Goal: Task Accomplishment & Management: Complete application form

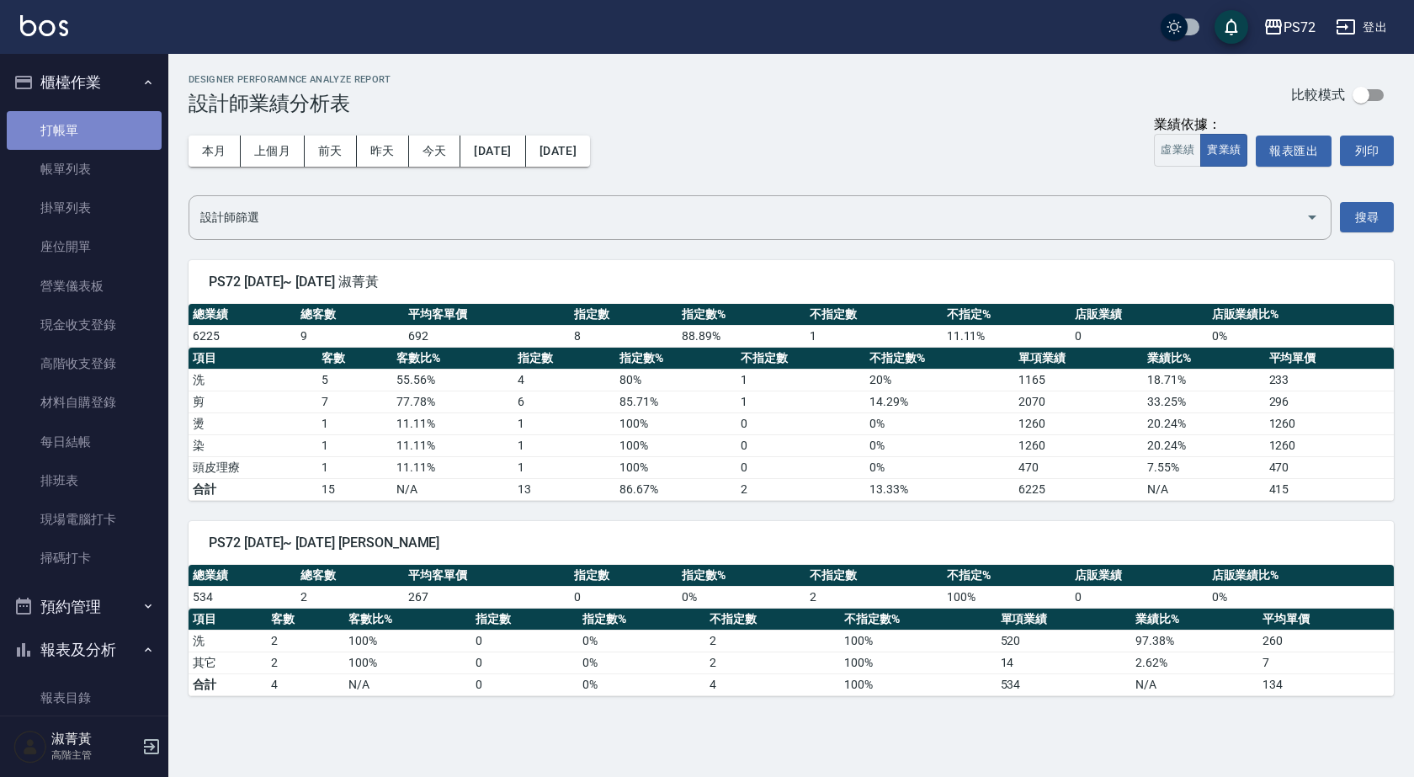
click at [101, 125] on link "打帳單" at bounding box center [84, 130] width 155 height 39
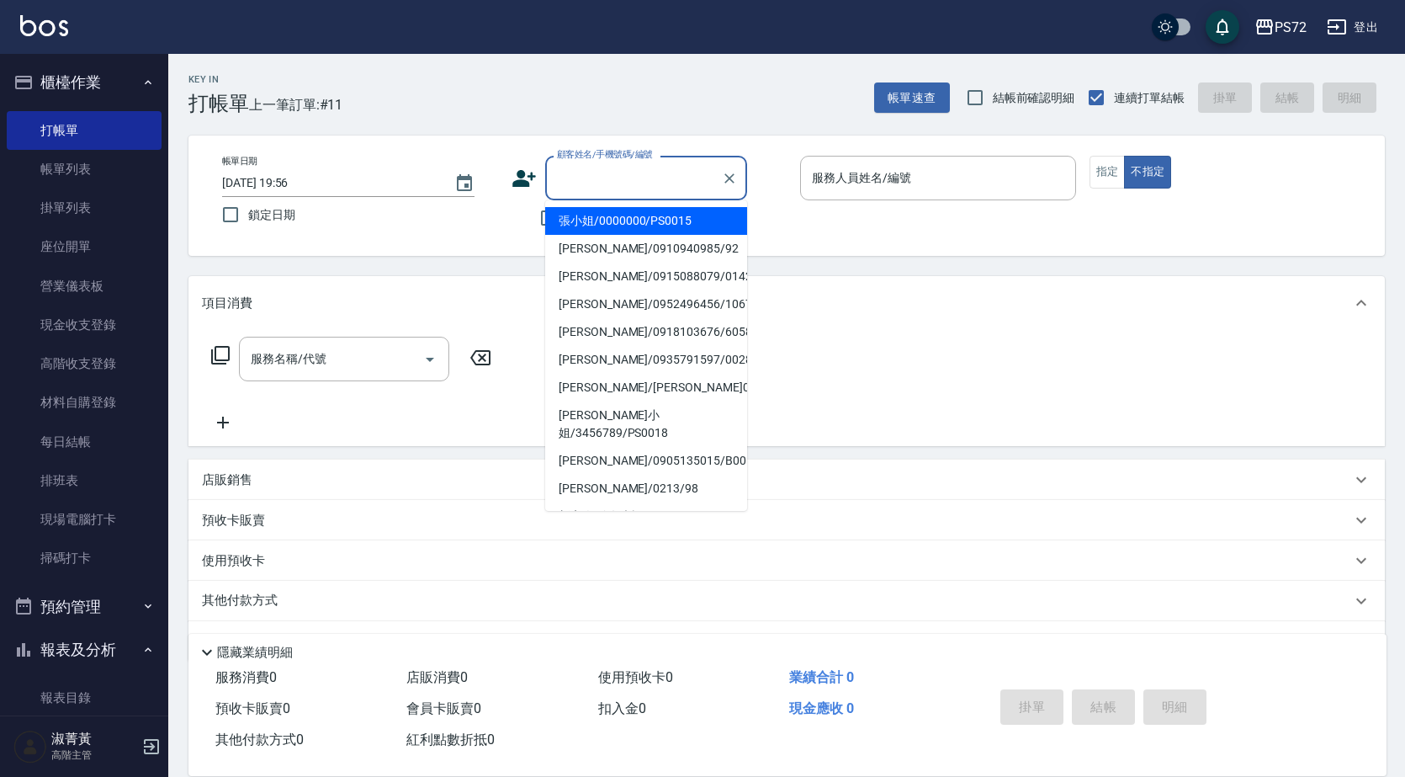
click at [634, 184] on input "顧客姓名/手機號碼/編號" at bounding box center [634, 177] width 162 height 29
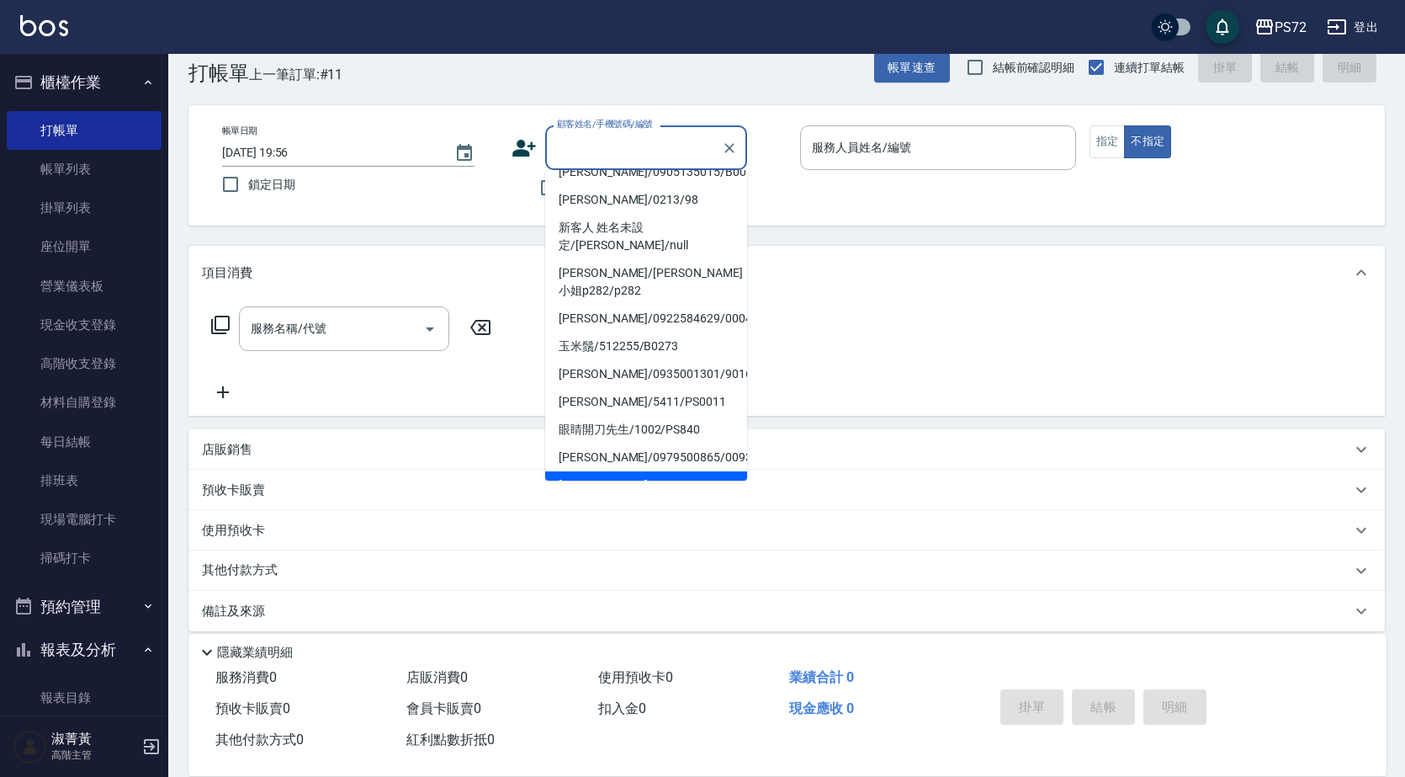
scroll to position [46, 0]
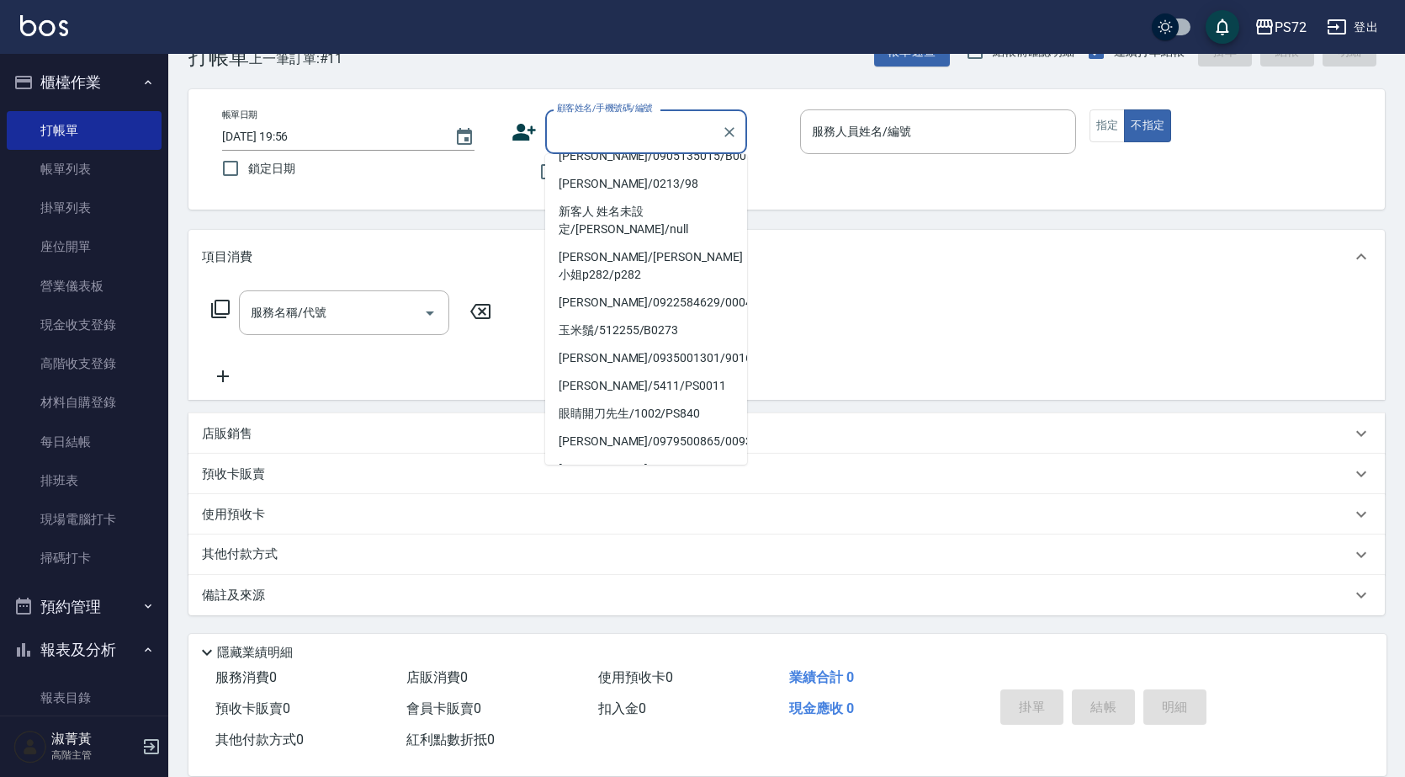
click at [661, 483] on li "高先生/高先生19/19" at bounding box center [646, 497] width 202 height 28
type input "高先生/高先生19/19"
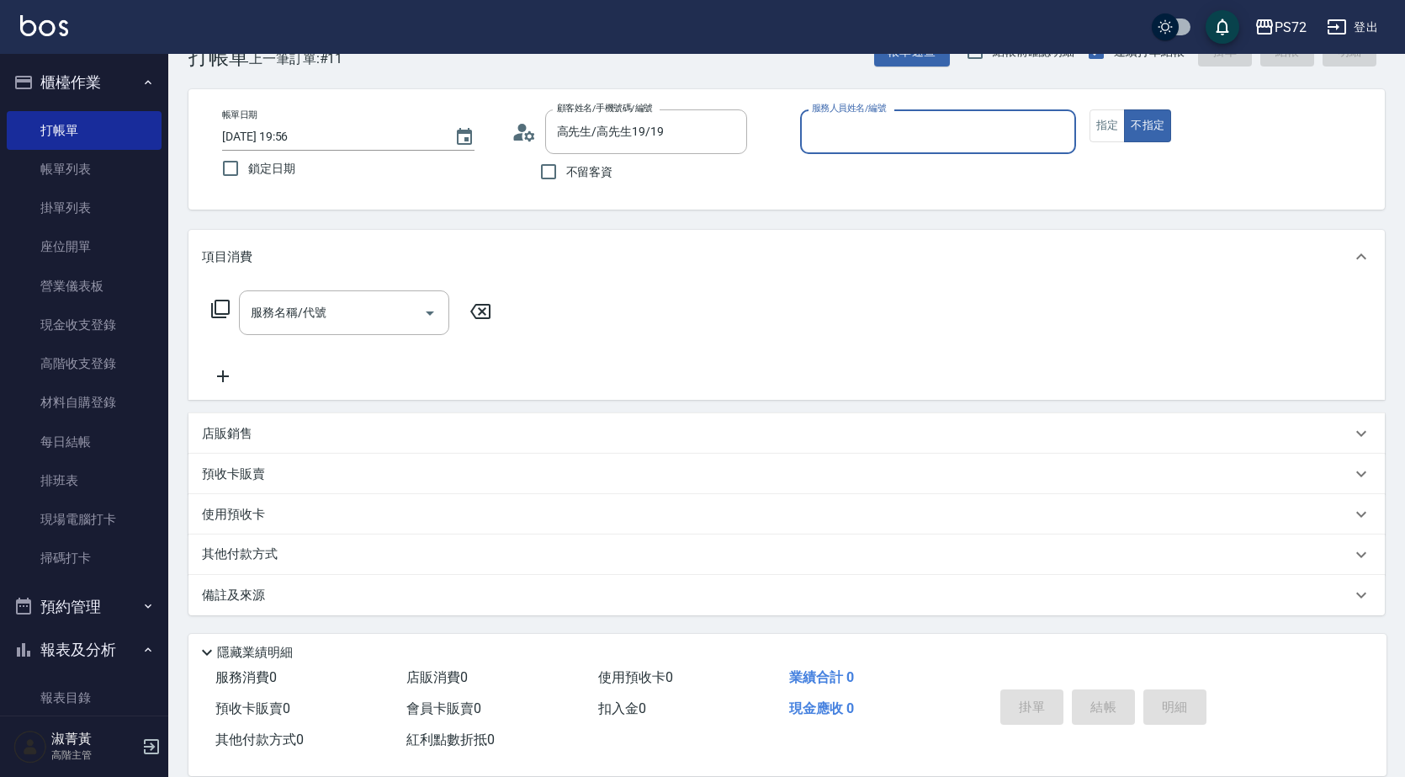
type input "[PERSON_NAME]-1"
click at [682, 130] on input "高先生/高先生19/19" at bounding box center [634, 131] width 162 height 29
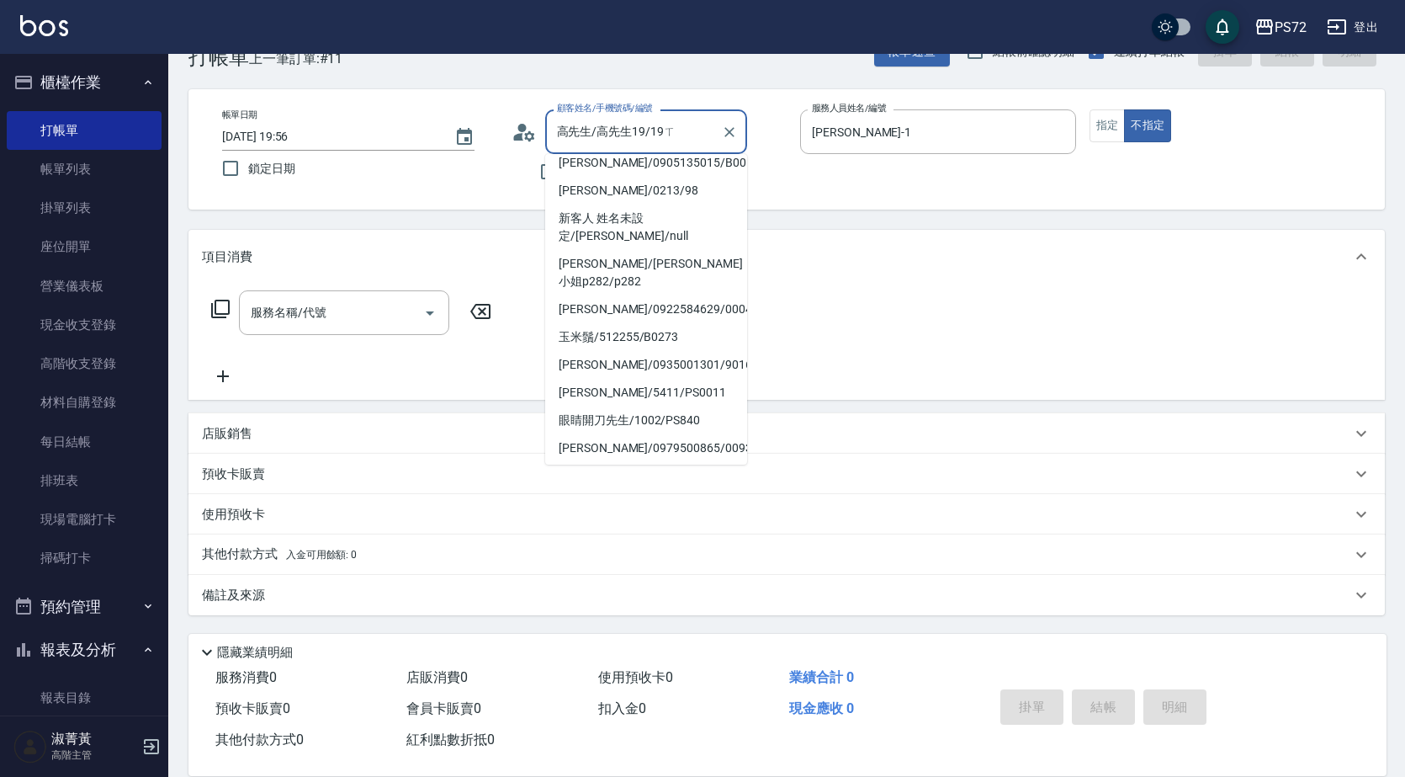
scroll to position [0, 0]
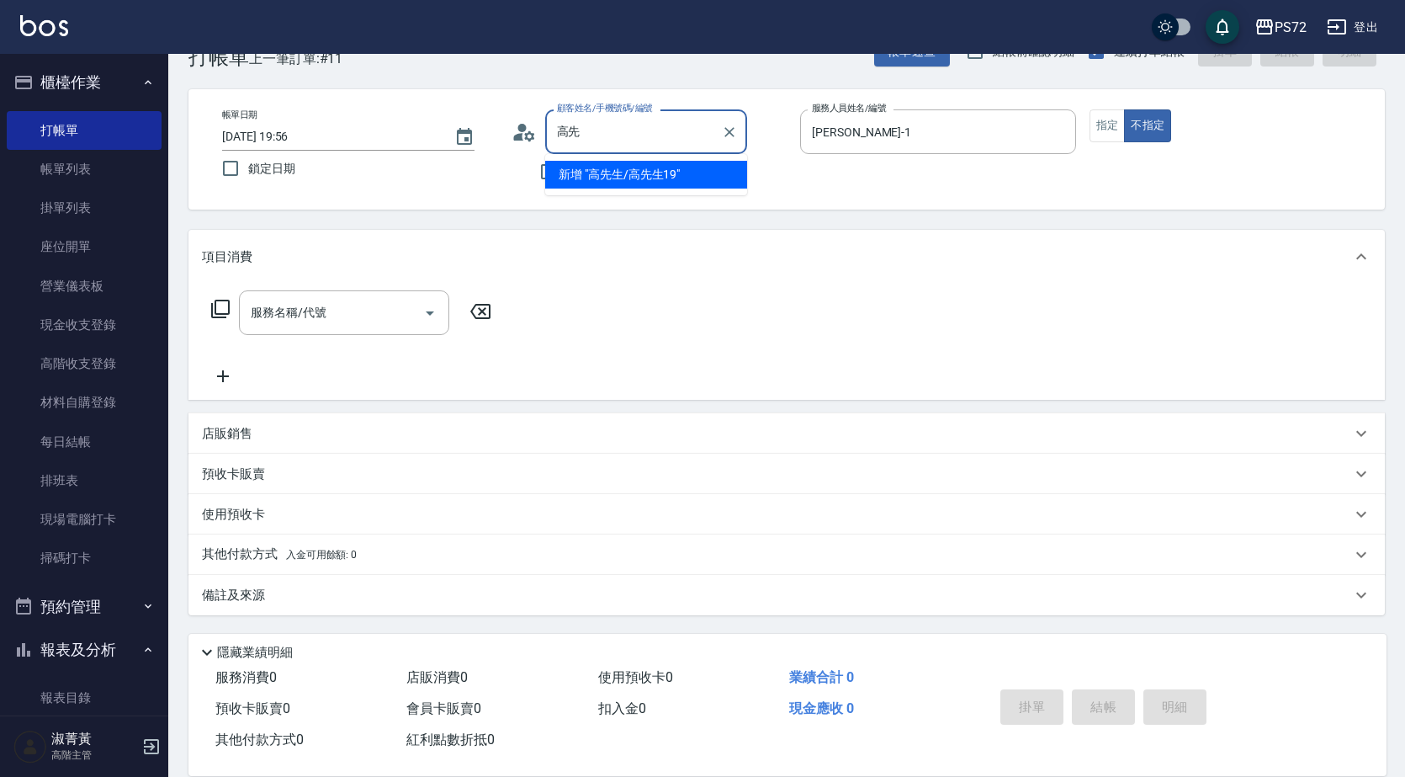
type input "高"
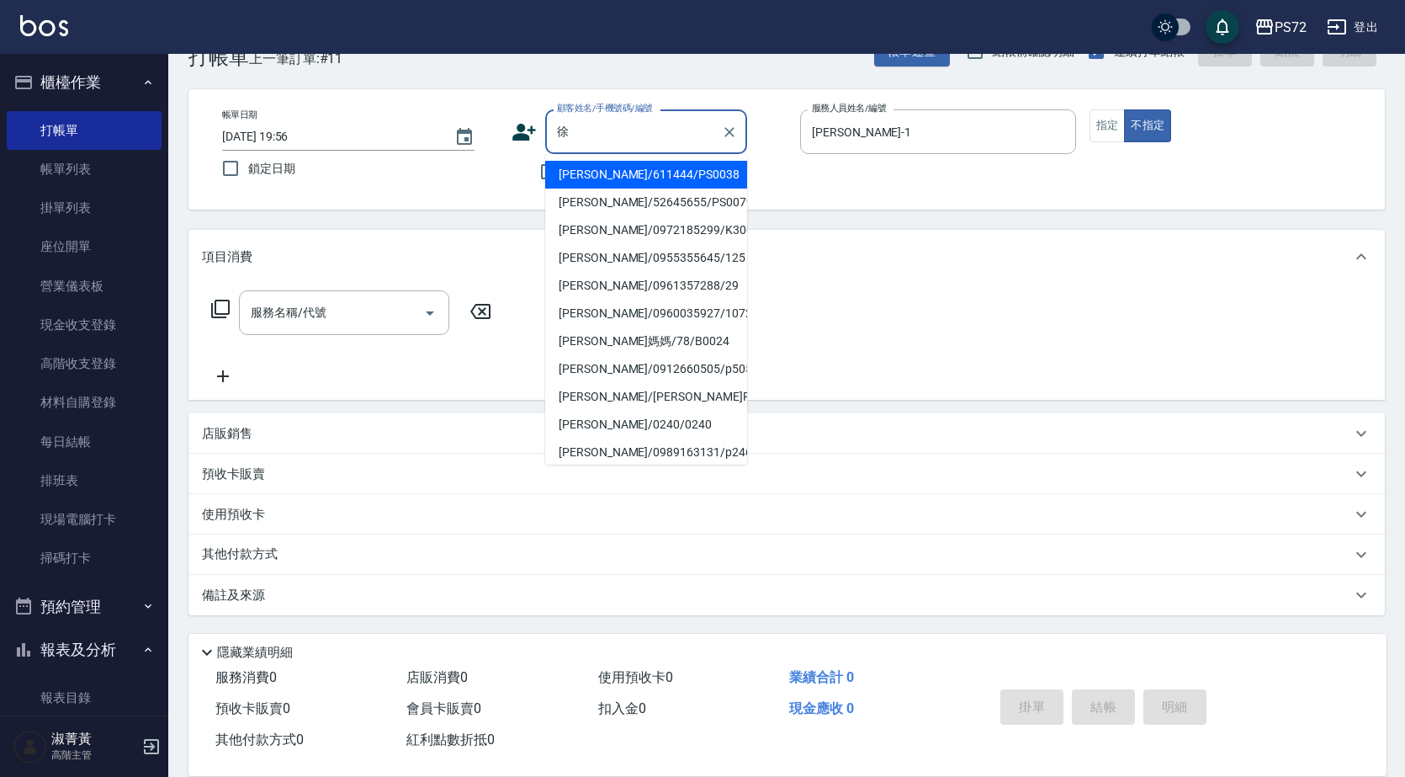
click at [676, 177] on li "[PERSON_NAME]/611444/PS0038" at bounding box center [646, 175] width 202 height 28
type input "[PERSON_NAME]/611444/PS0038"
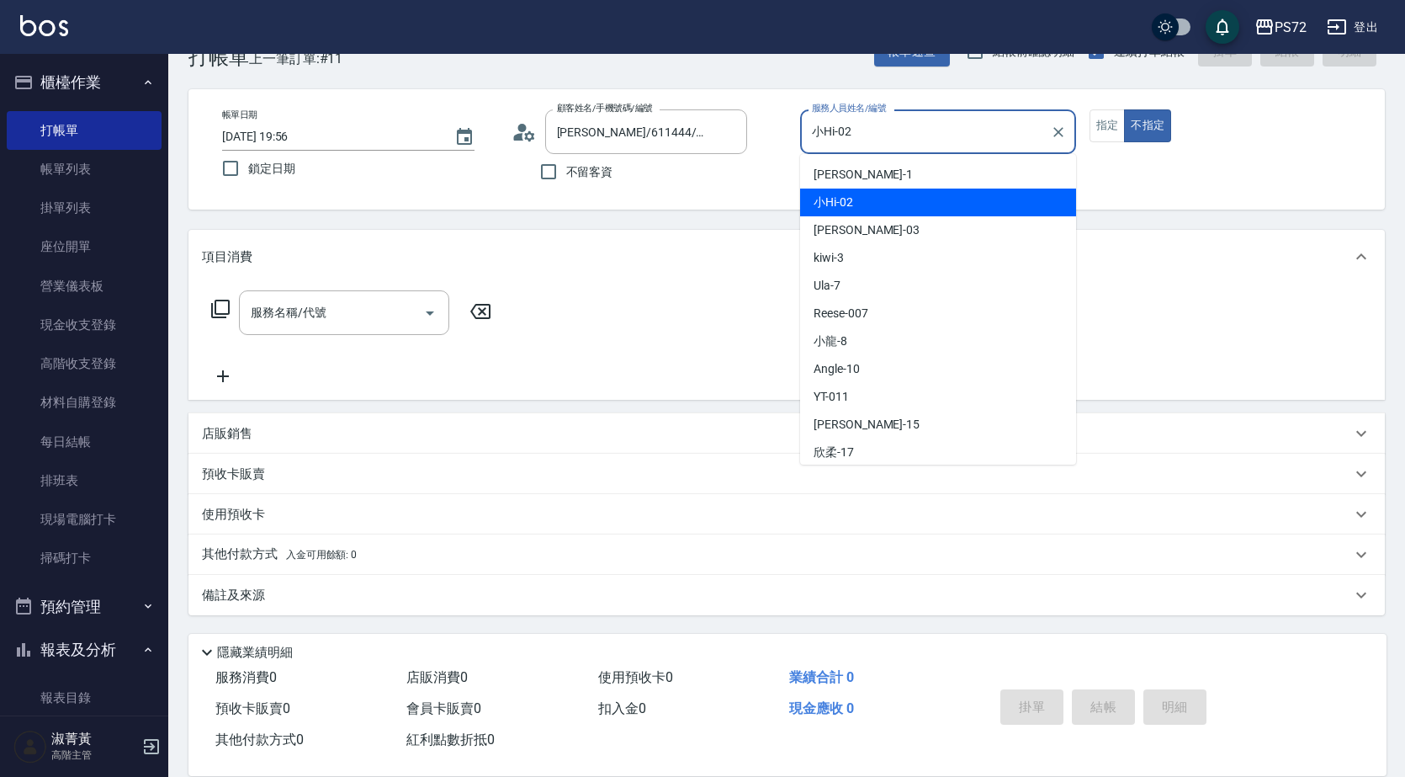
click at [852, 130] on input "小Hi-02" at bounding box center [926, 131] width 236 height 29
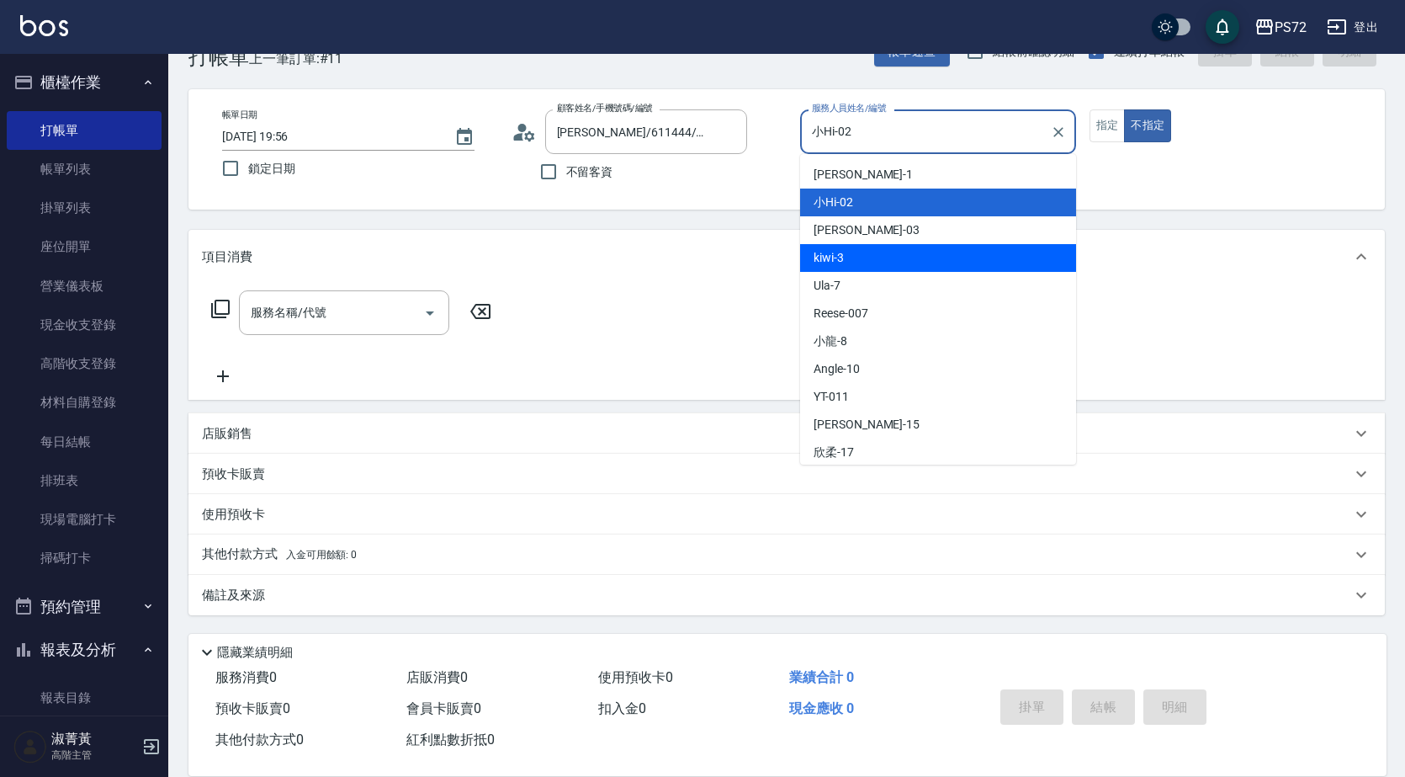
click at [900, 250] on div "kiwi -3" at bounding box center [938, 258] width 276 height 28
type input "kiwi-3"
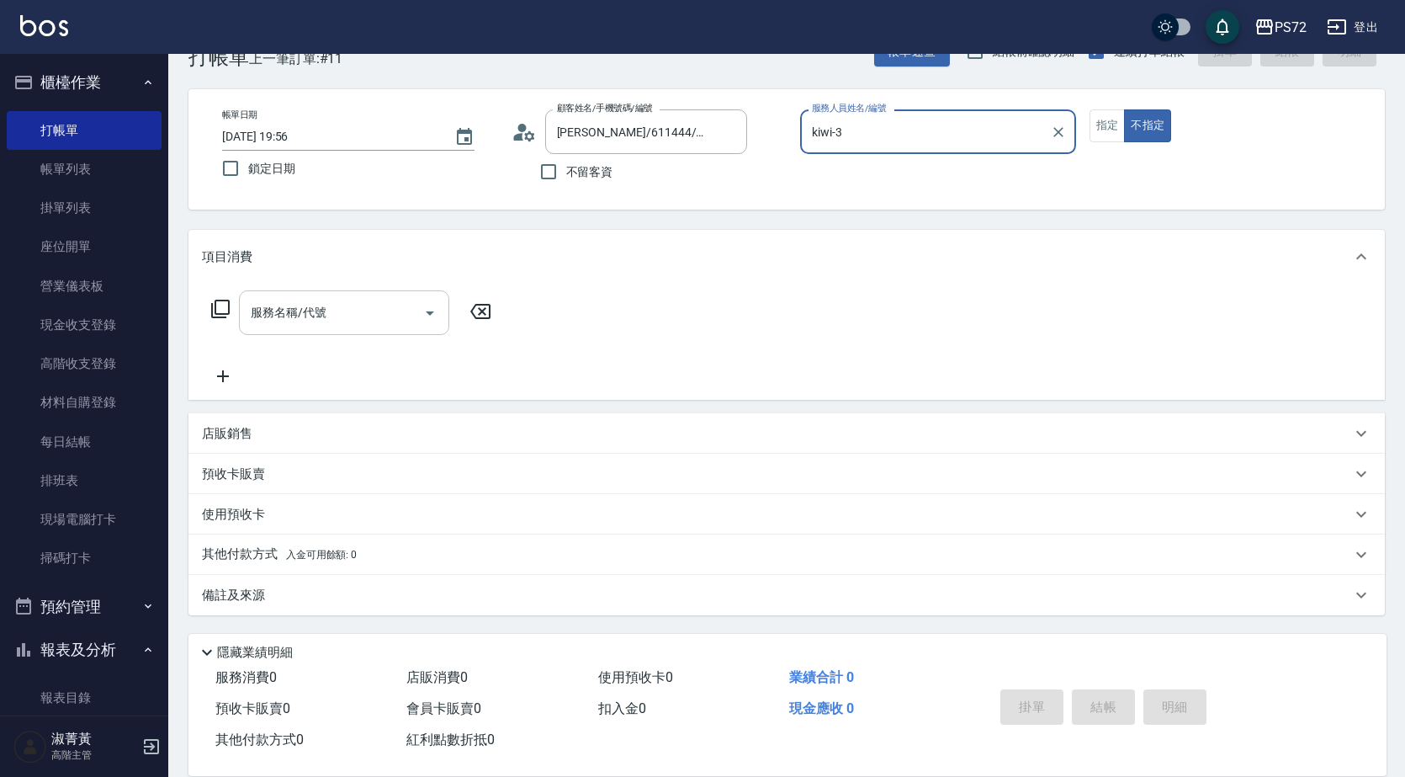
click at [390, 301] on input "服務名稱/代號" at bounding box center [332, 312] width 170 height 29
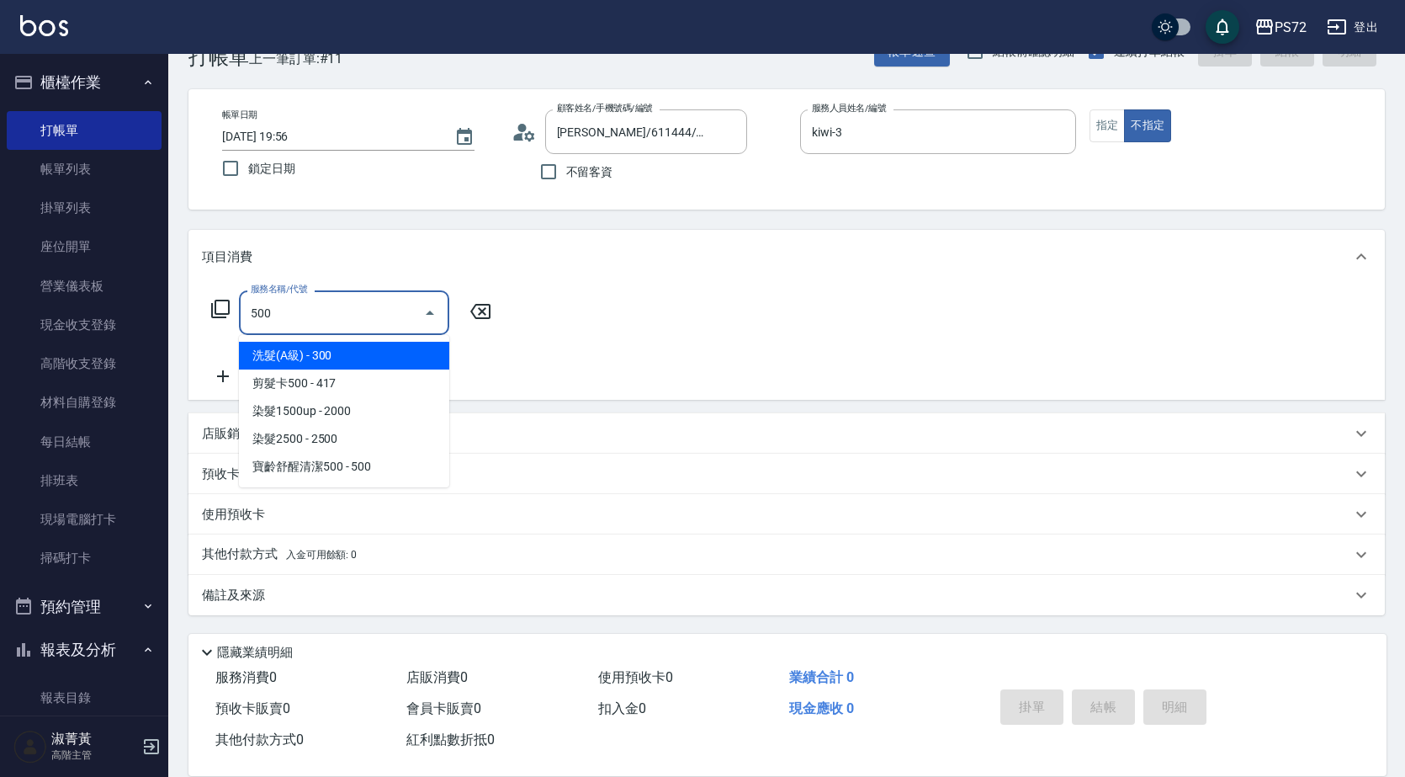
type input "洗髮(A級)(500)"
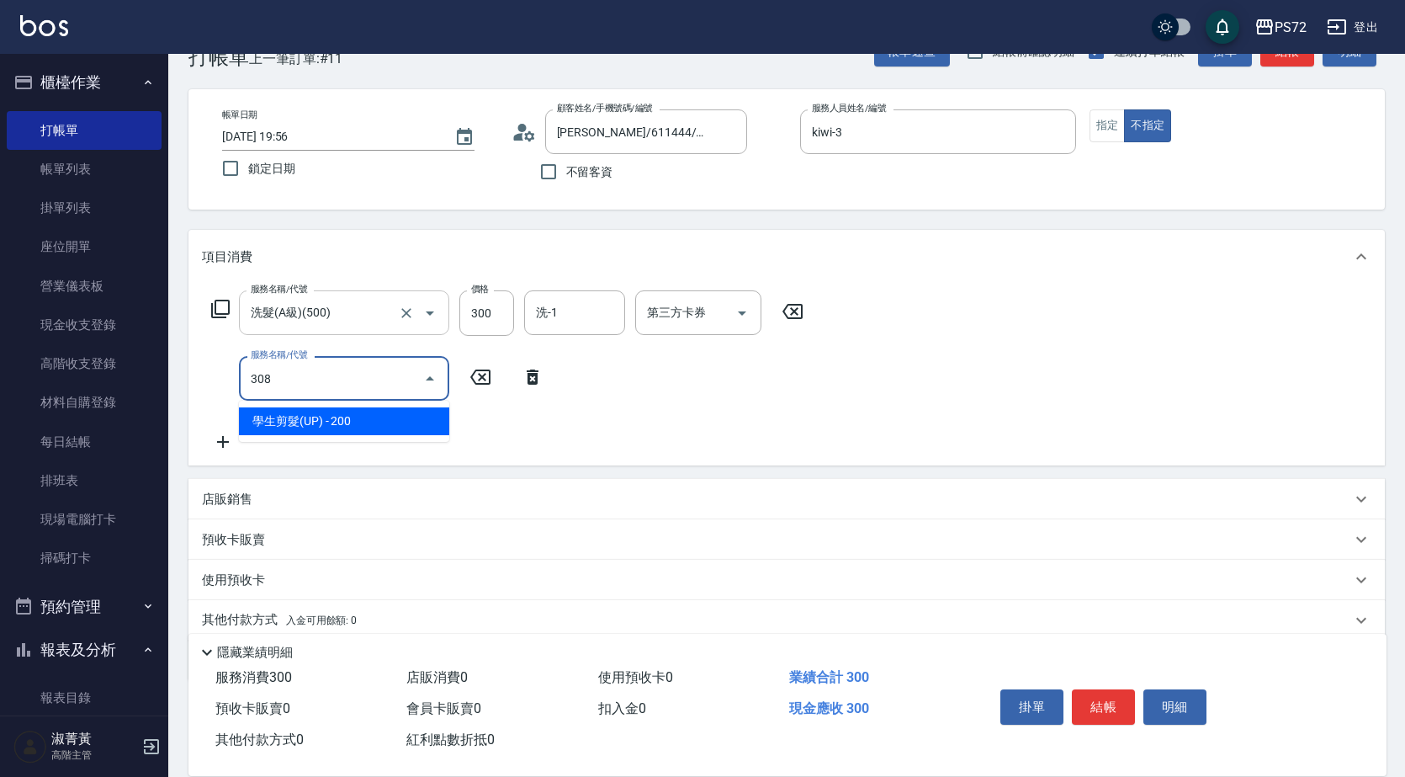
type input "學生剪髮(UP)(308)"
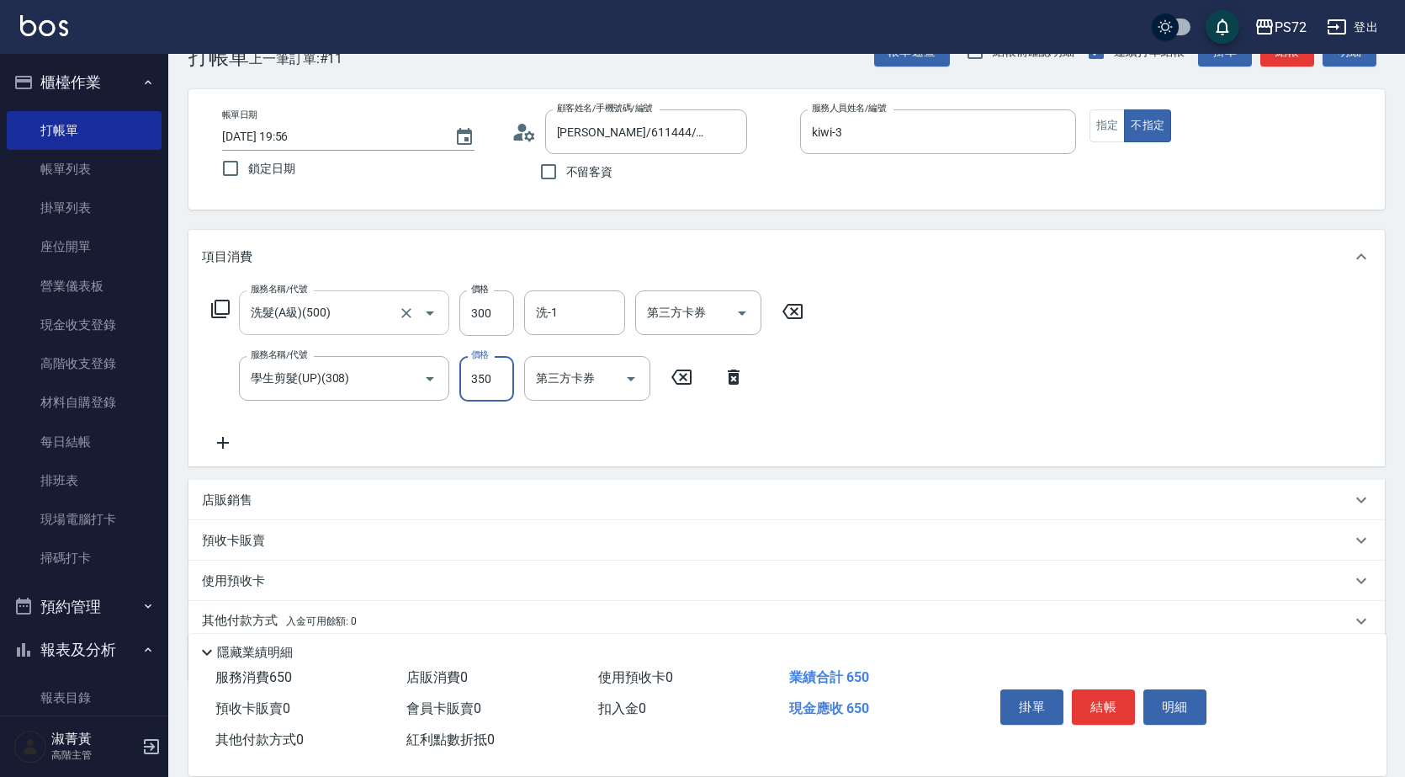
type input "350"
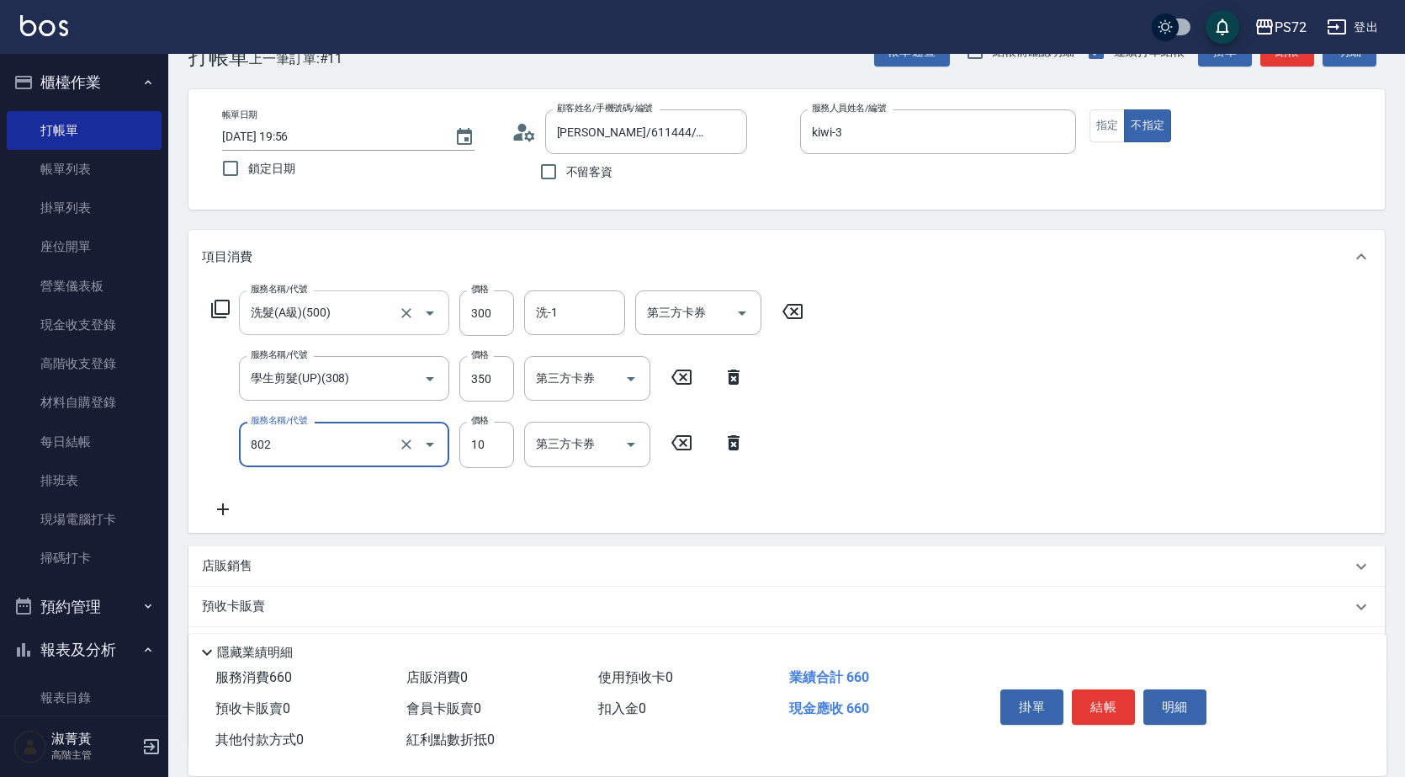
type input "潤絲(802)"
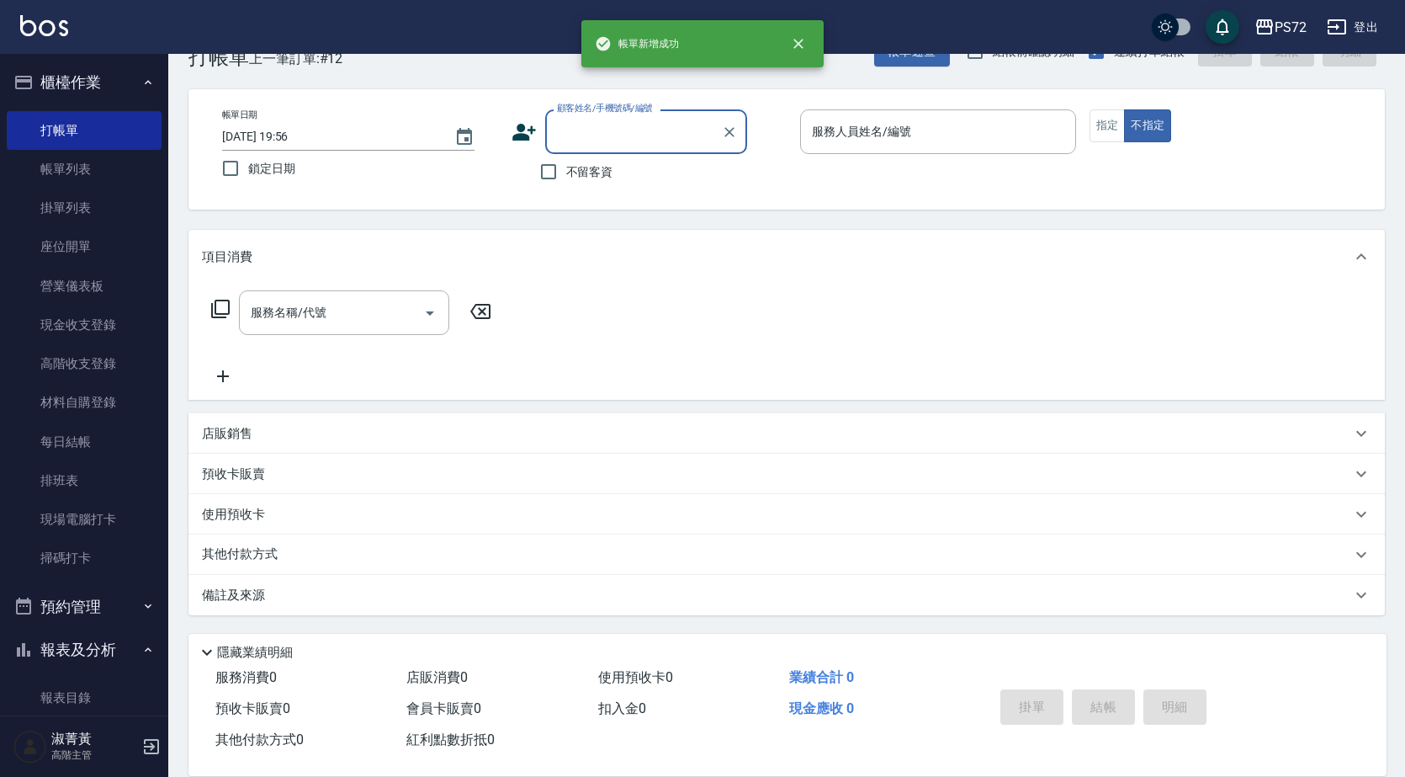
click at [638, 118] on input "顧客姓名/手機號碼/編號" at bounding box center [634, 131] width 162 height 29
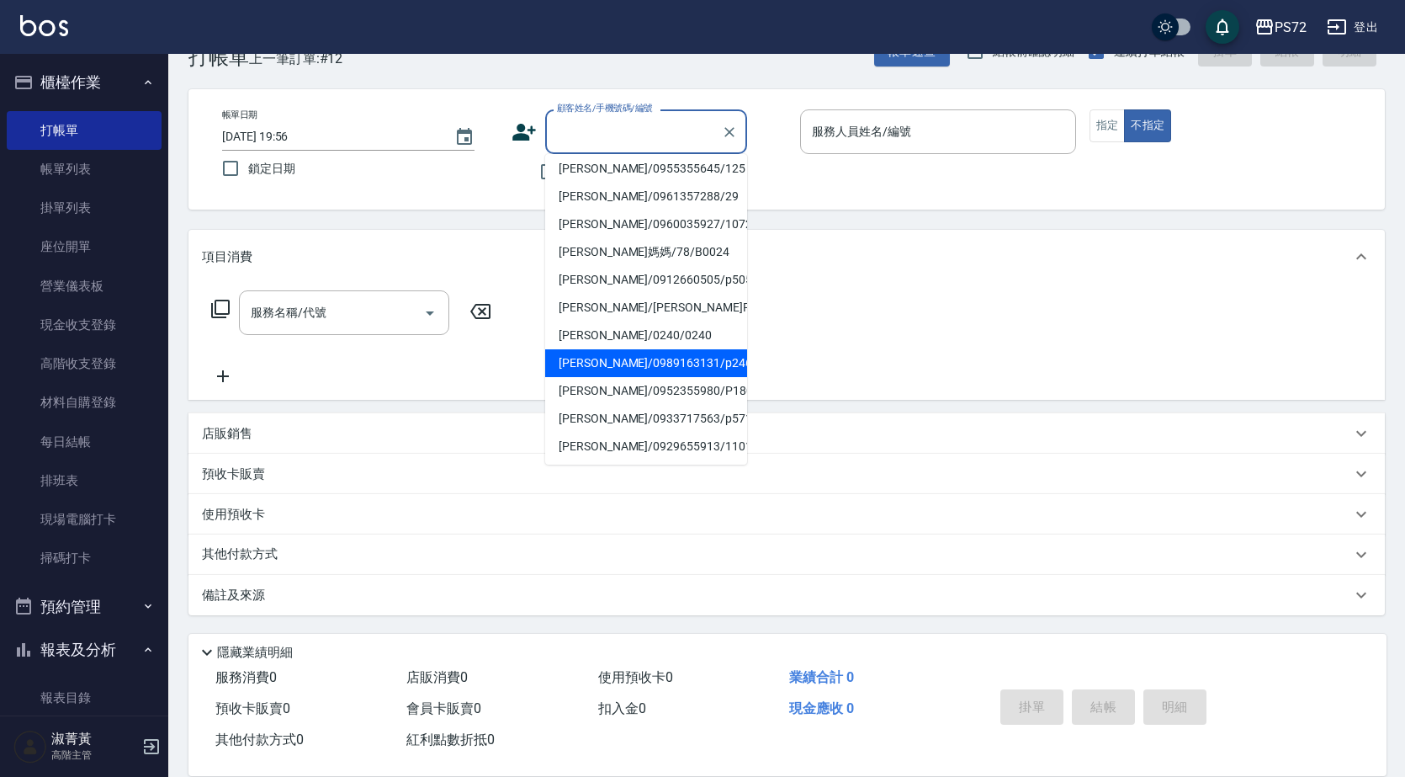
scroll to position [147, 0]
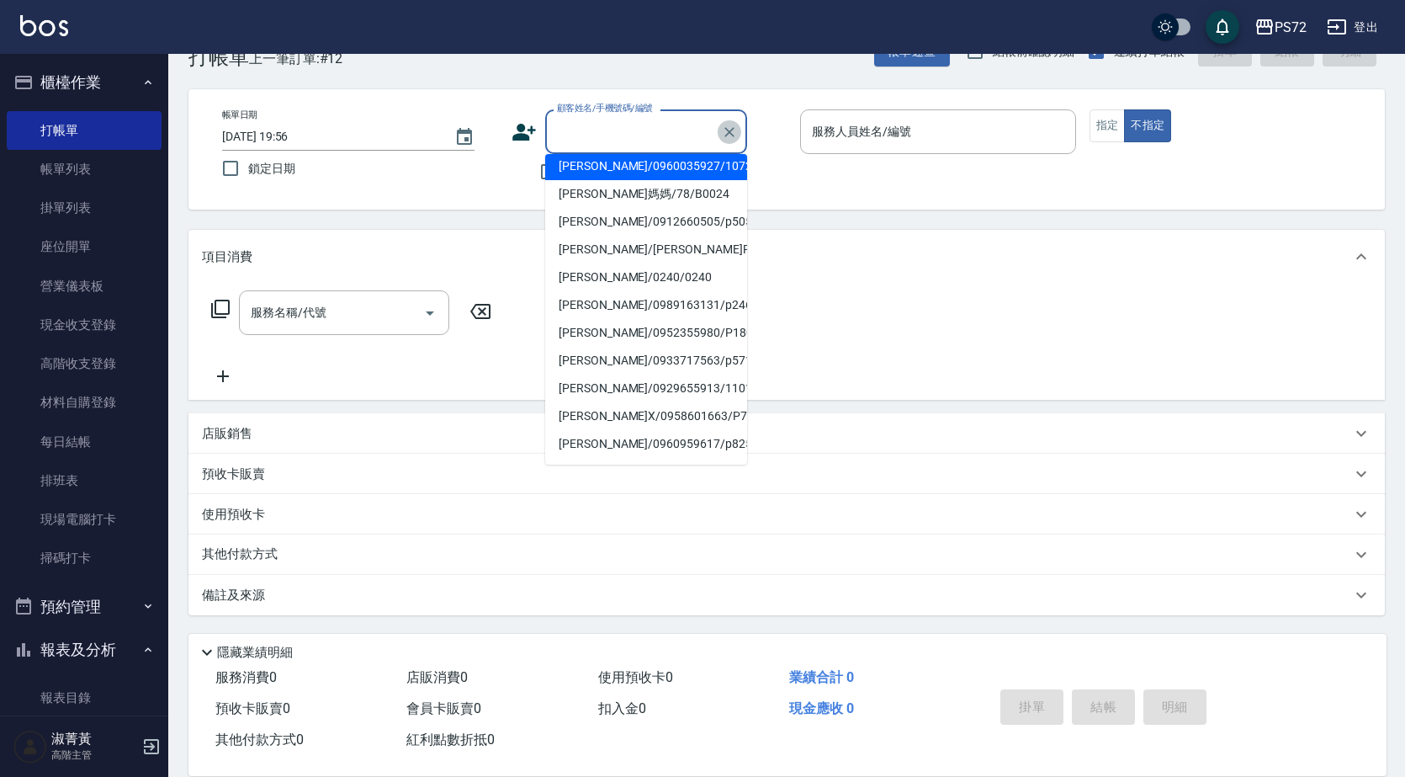
click at [729, 129] on icon "Clear" at bounding box center [729, 132] width 17 height 17
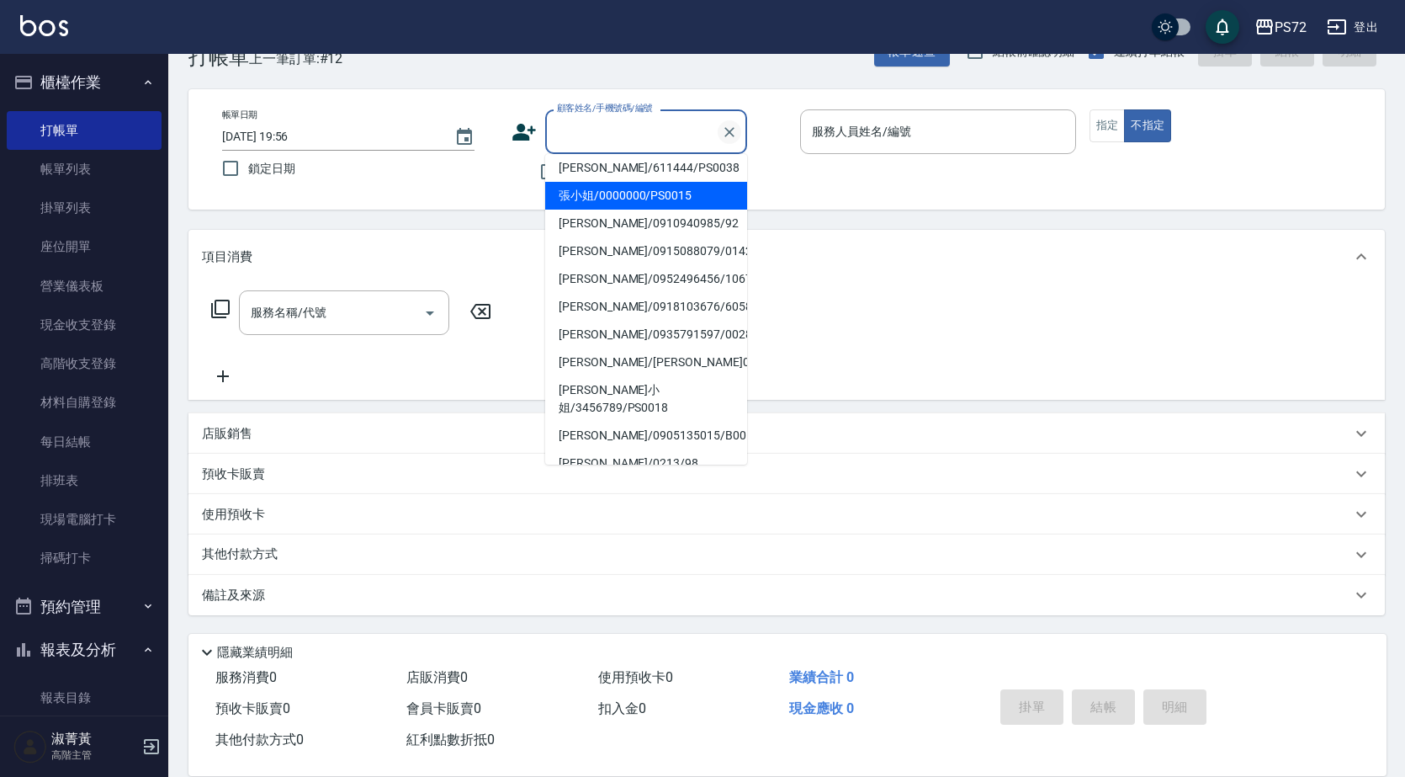
scroll to position [34, 0]
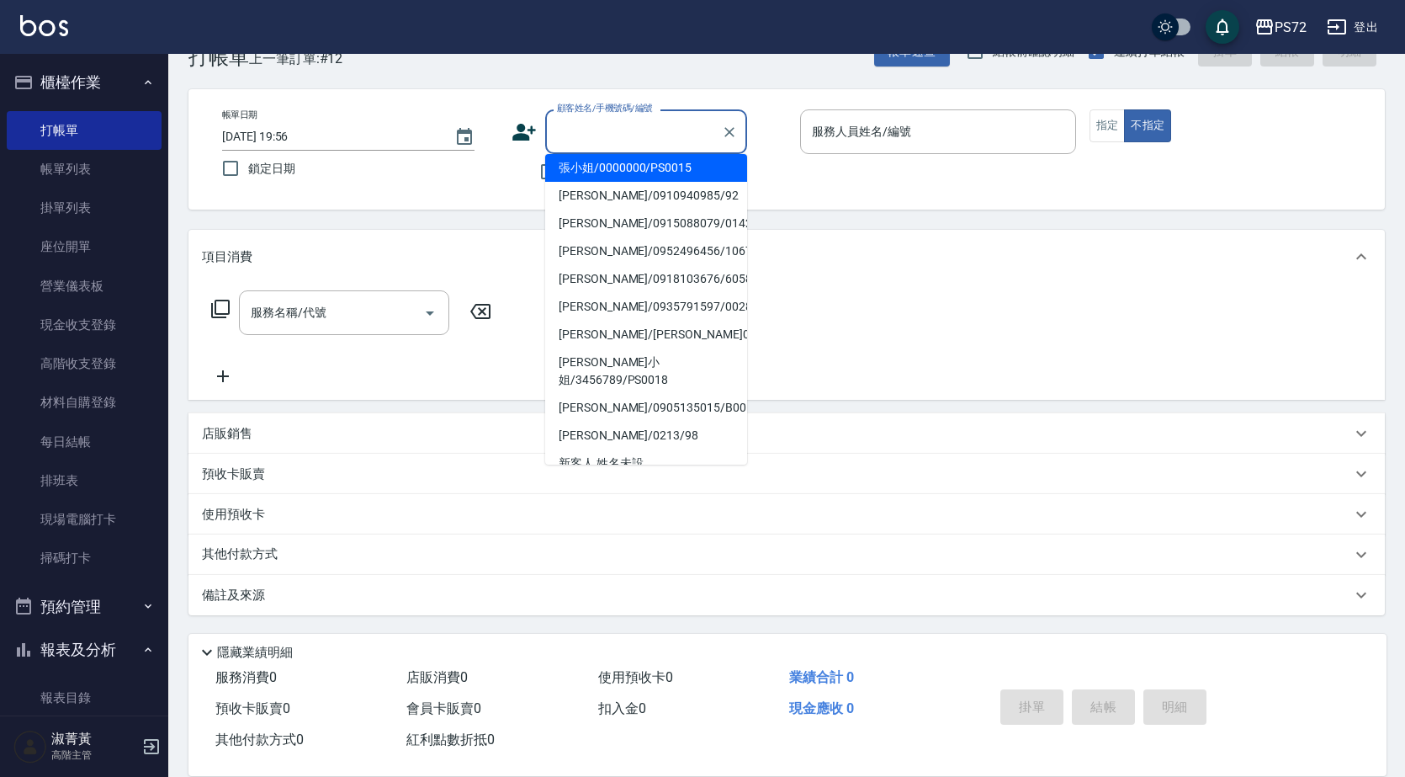
click at [678, 131] on input "顧客姓名/手機號碼/編號" at bounding box center [634, 131] width 162 height 29
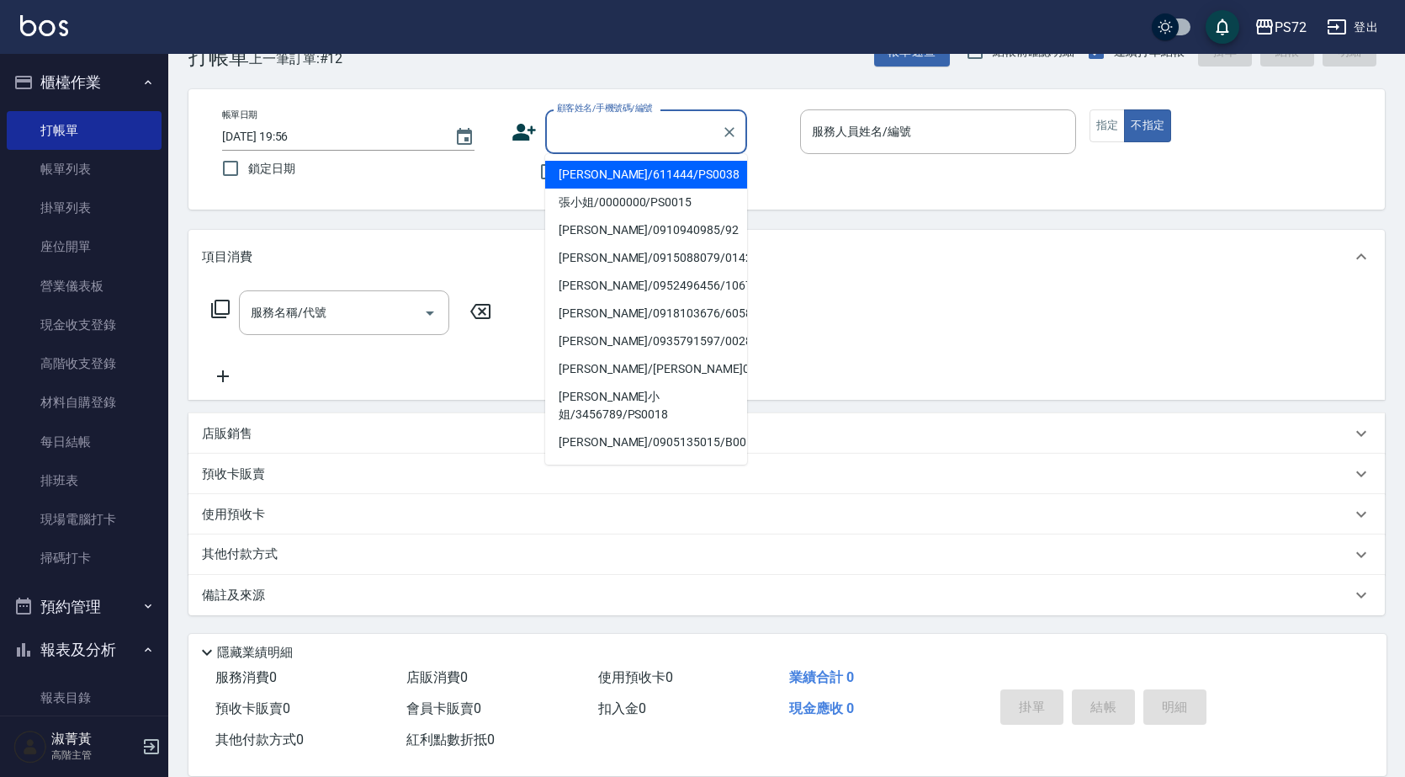
click at [677, 130] on input "顧客姓名/手機號碼/編號" at bounding box center [634, 131] width 162 height 29
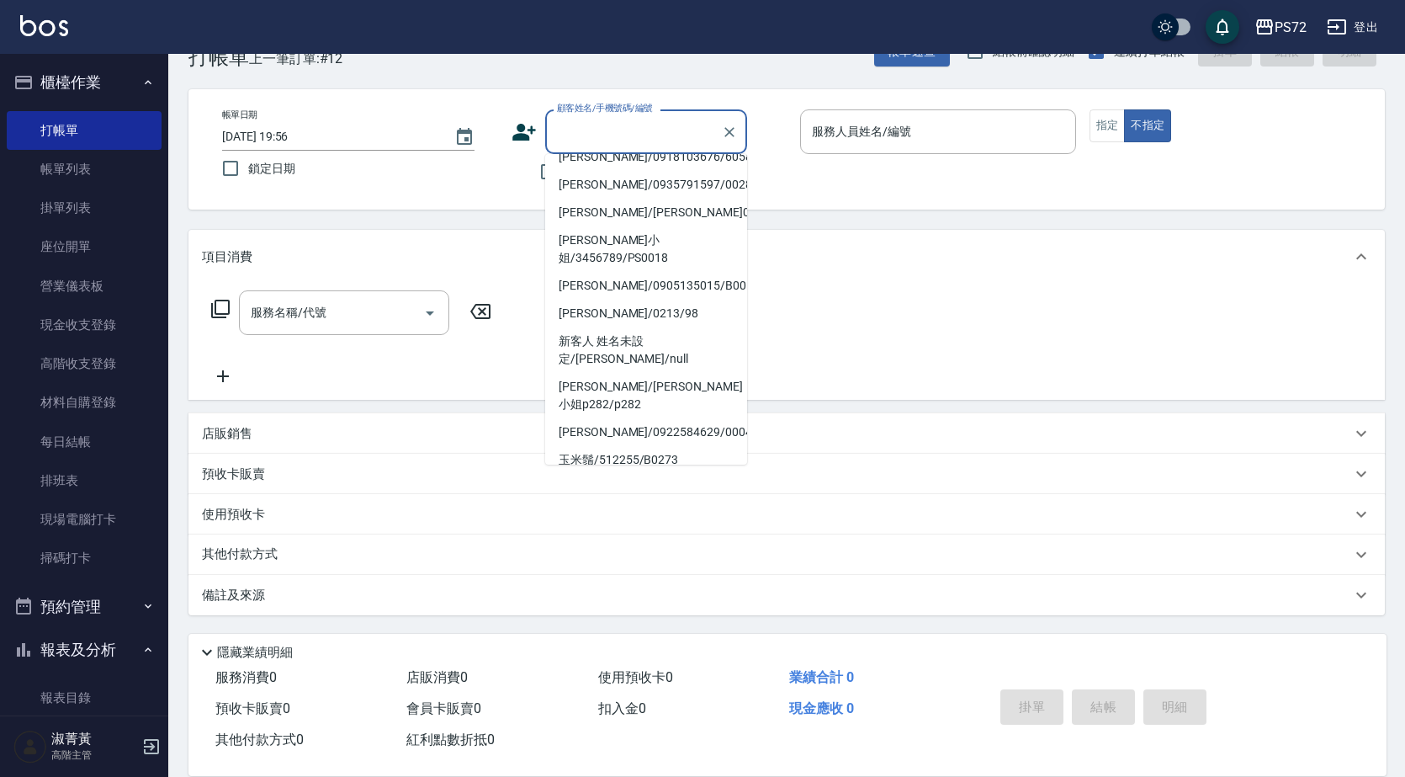
scroll to position [258, 0]
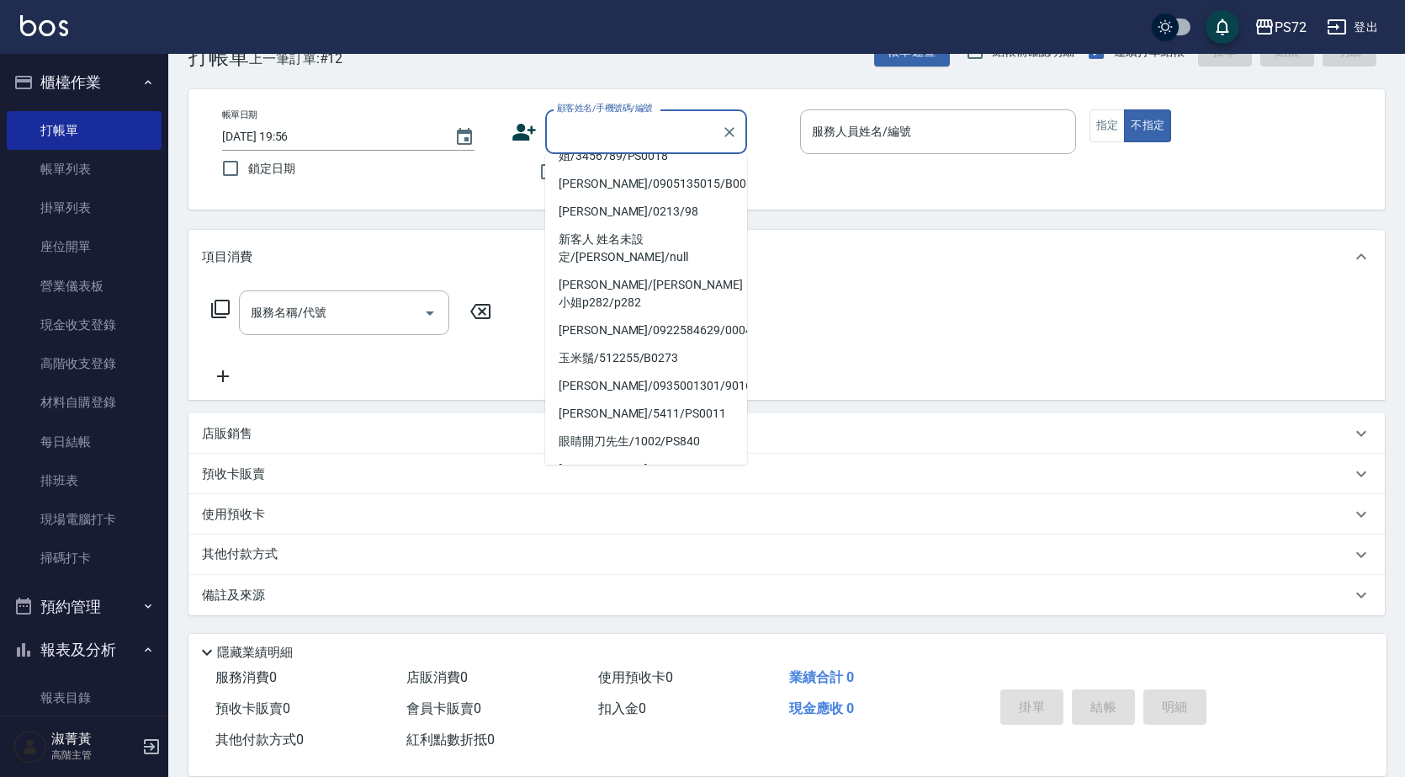
click at [634, 483] on li "[PERSON_NAME]/0920628272/1176" at bounding box center [646, 497] width 202 height 28
type input "[PERSON_NAME]/0920628272/1176"
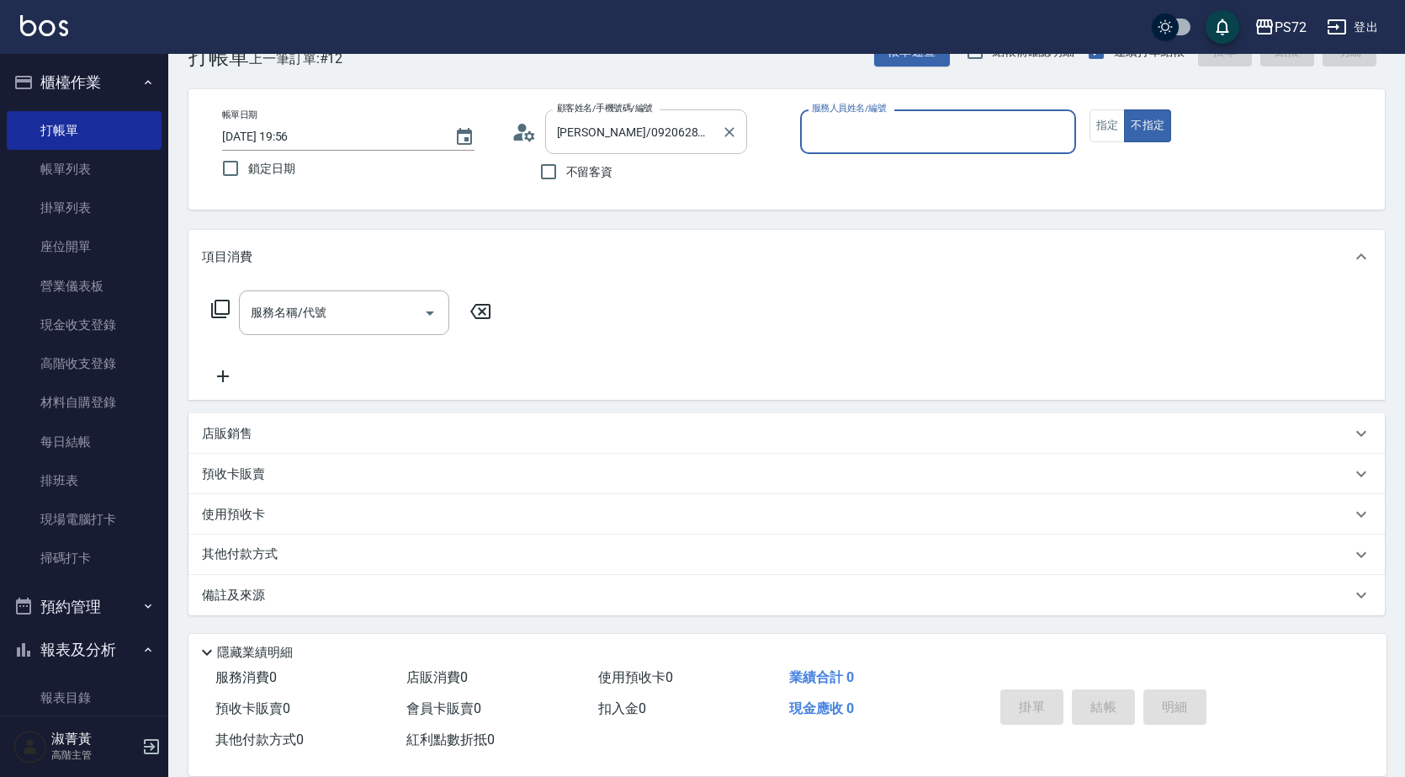
type input "[PERSON_NAME]-1"
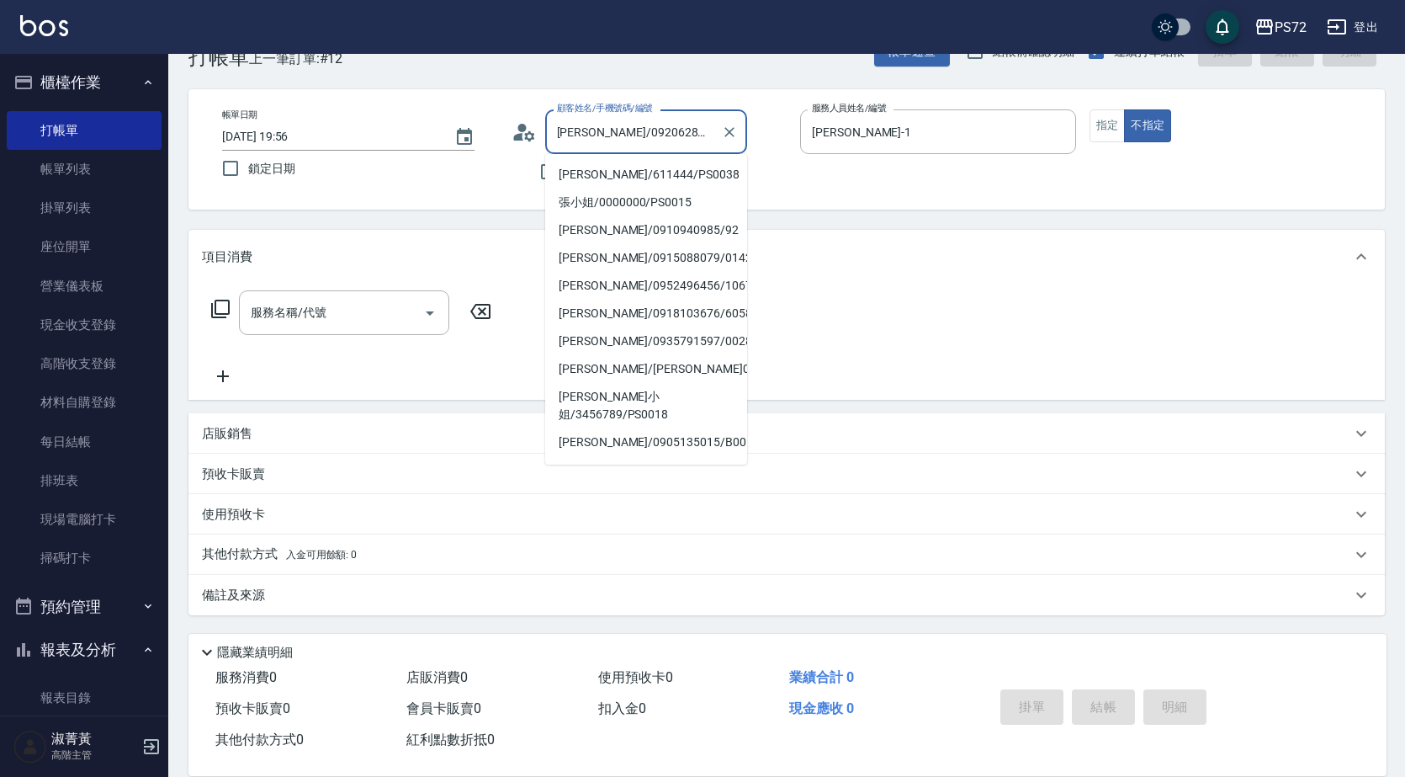
scroll to position [252, 0]
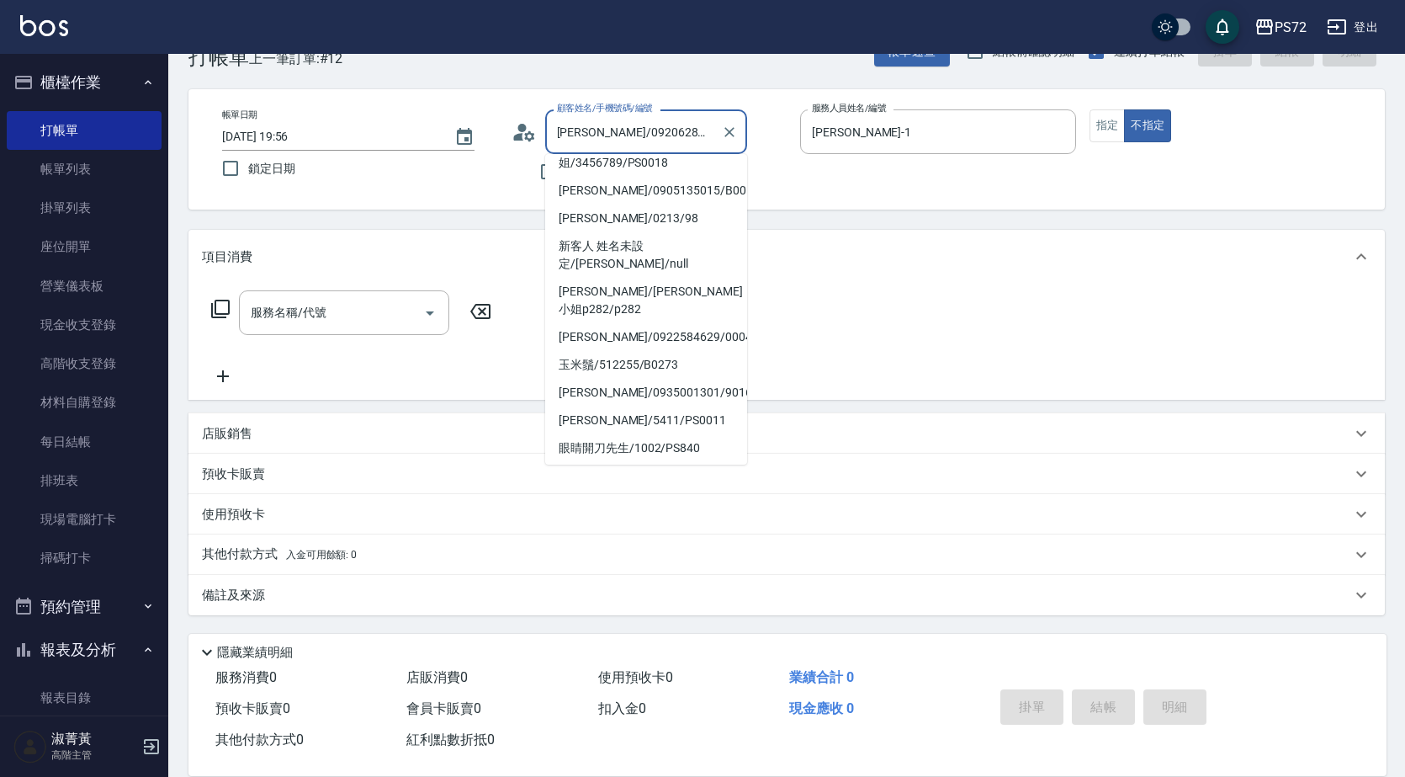
drag, startPoint x: 677, startPoint y: 137, endPoint x: 573, endPoint y: 130, distance: 104.6
click at [573, 130] on input "[PERSON_NAME]/0920628272/1176" at bounding box center [634, 131] width 162 height 29
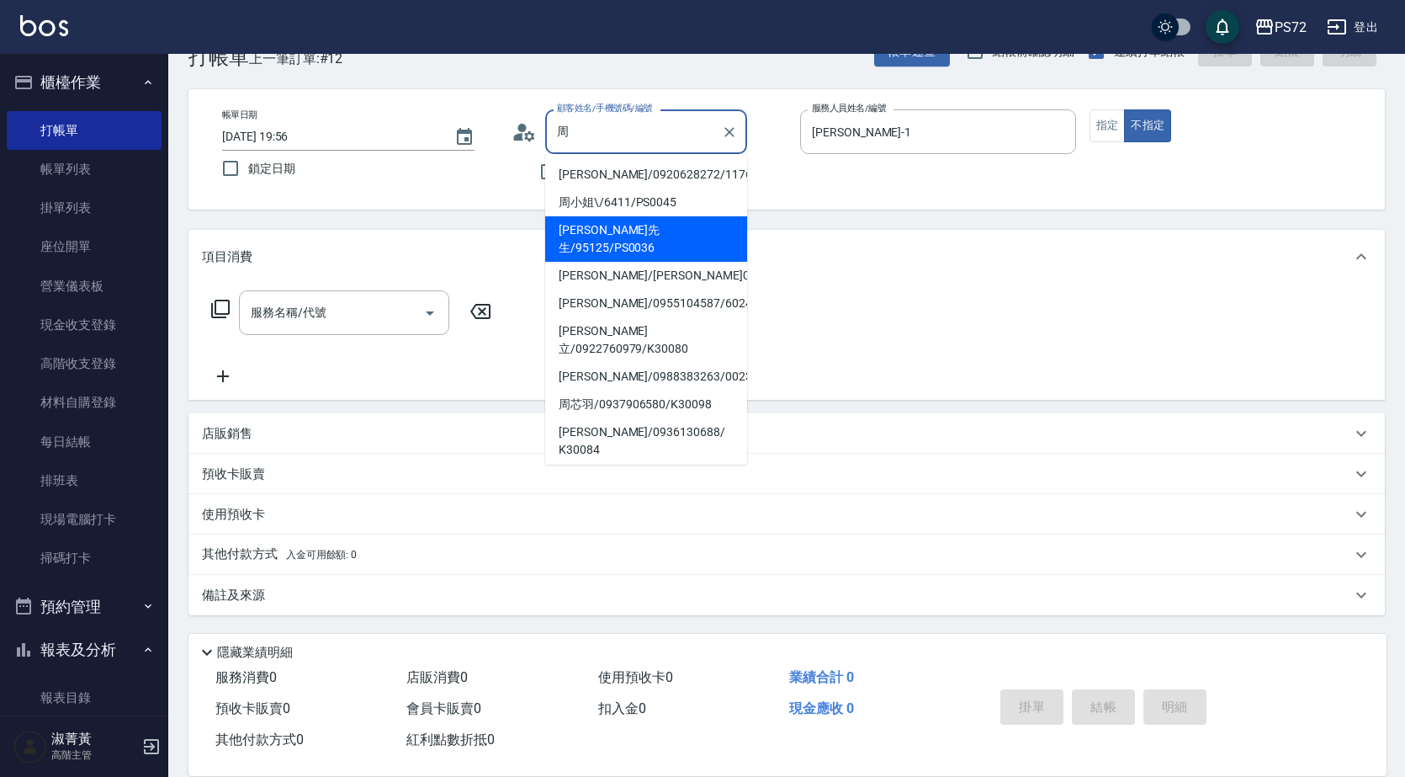
click at [602, 236] on li "[PERSON_NAME]先生/95125/PS0036" at bounding box center [646, 238] width 202 height 45
type input "[PERSON_NAME]先生/95125/PS0036"
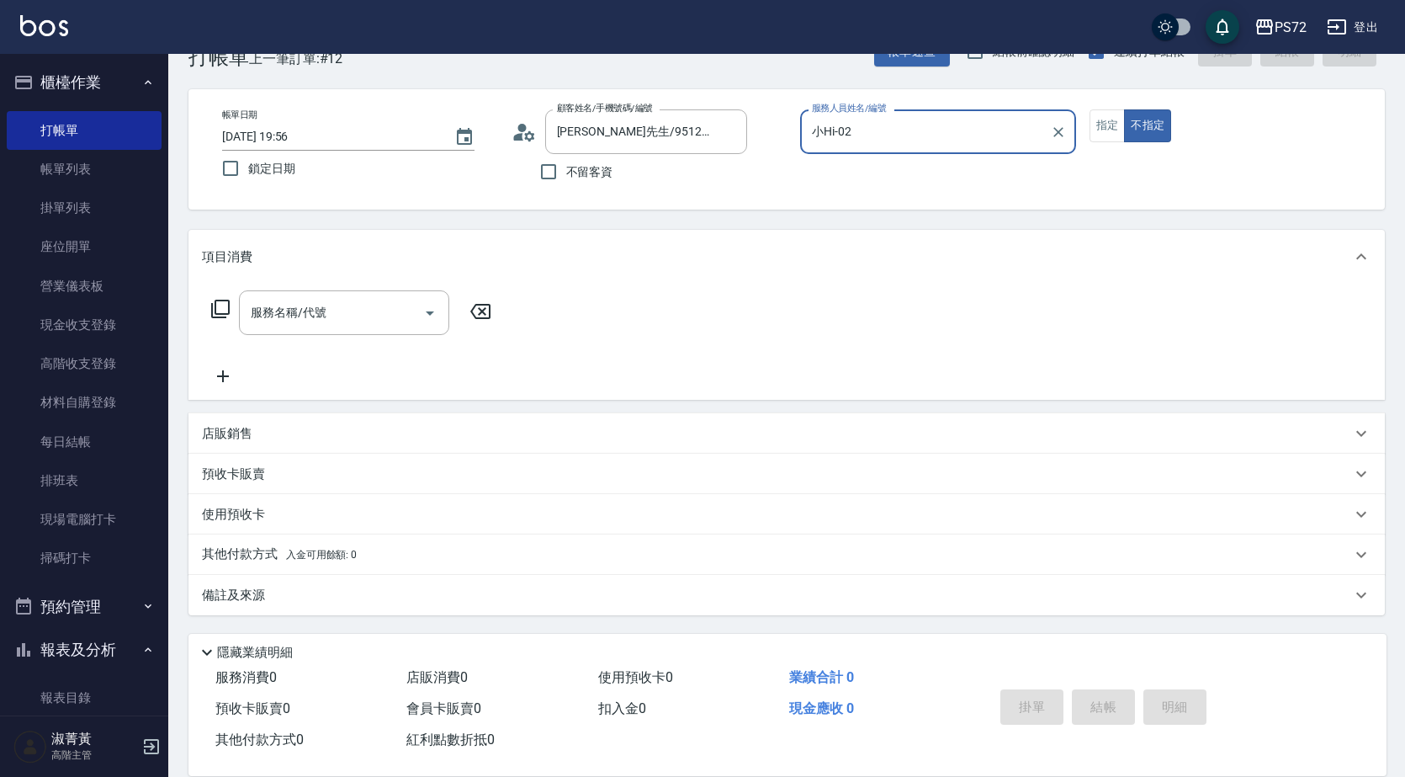
drag, startPoint x: 939, startPoint y: 137, endPoint x: 934, endPoint y: 146, distance: 10.5
click at [938, 137] on input "小Hi-02" at bounding box center [926, 131] width 236 height 29
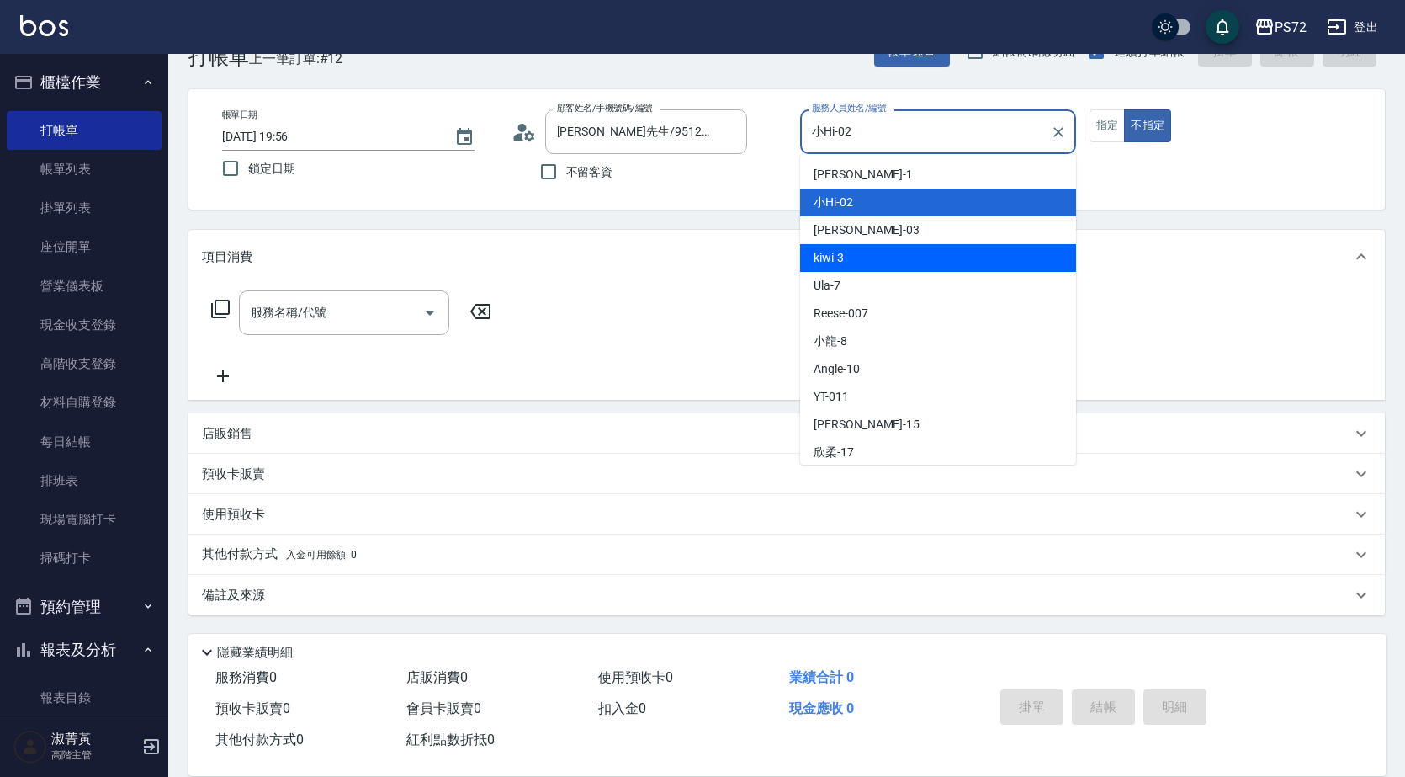
click at [903, 252] on div "kiwi -3" at bounding box center [938, 258] width 276 height 28
type input "kiwi-3"
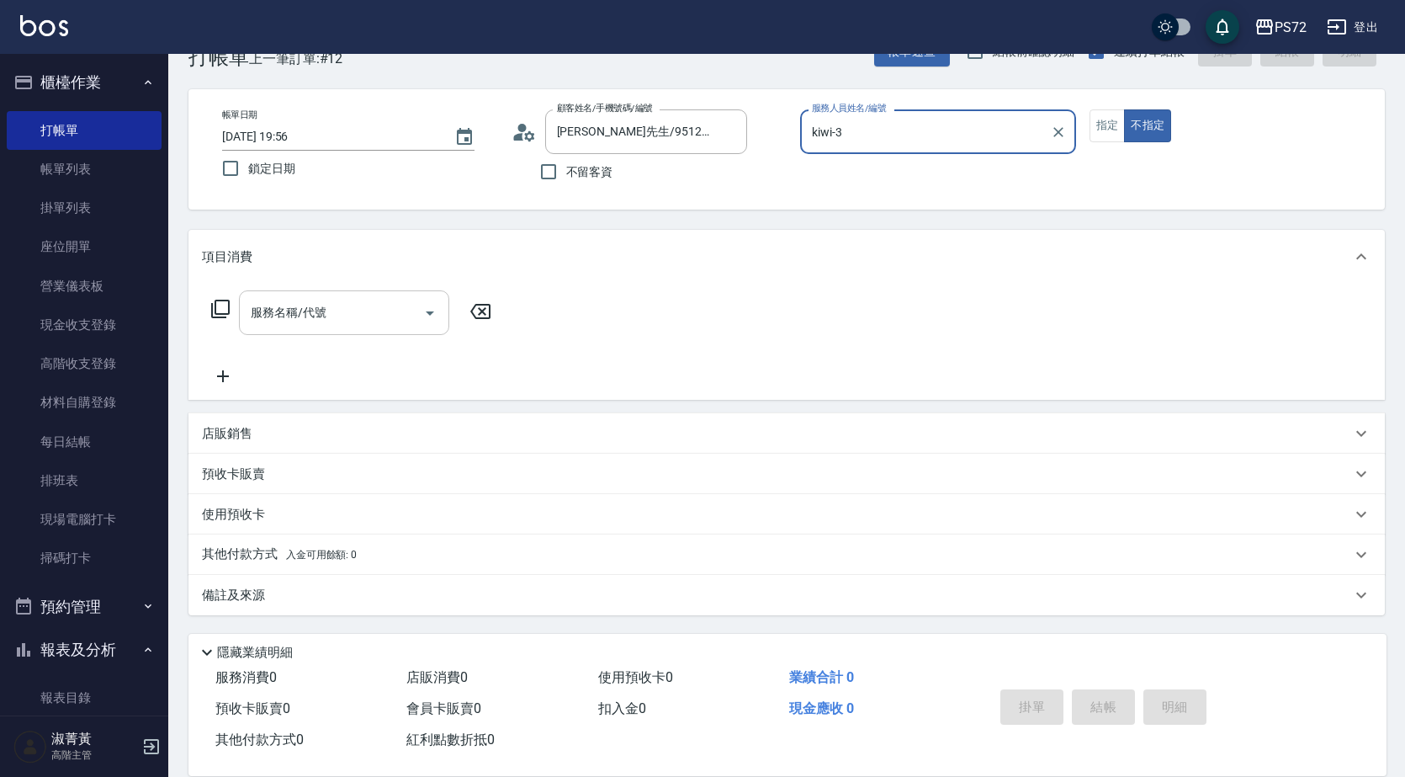
click at [304, 314] on input "服務名稱/代號" at bounding box center [332, 312] width 170 height 29
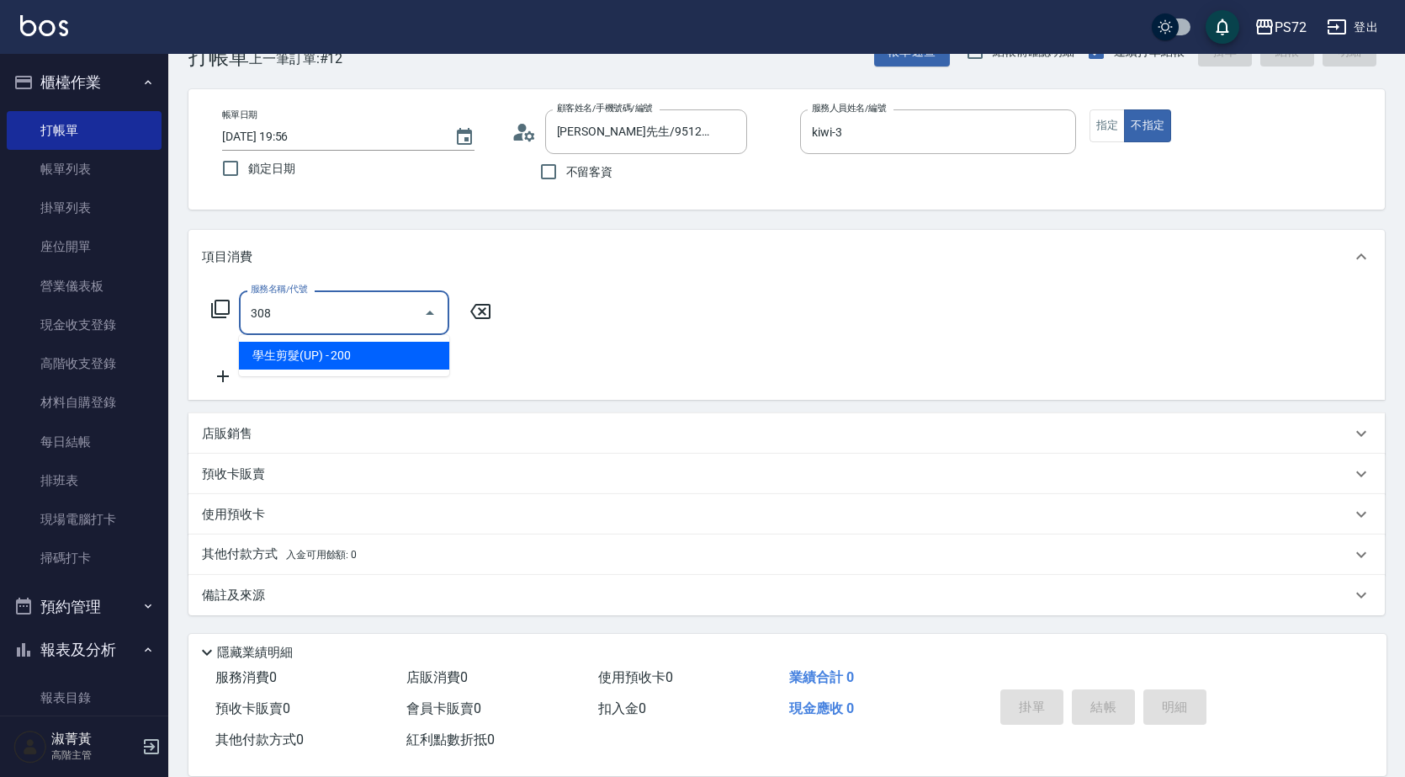
type input "學生剪髮(UP)(308)"
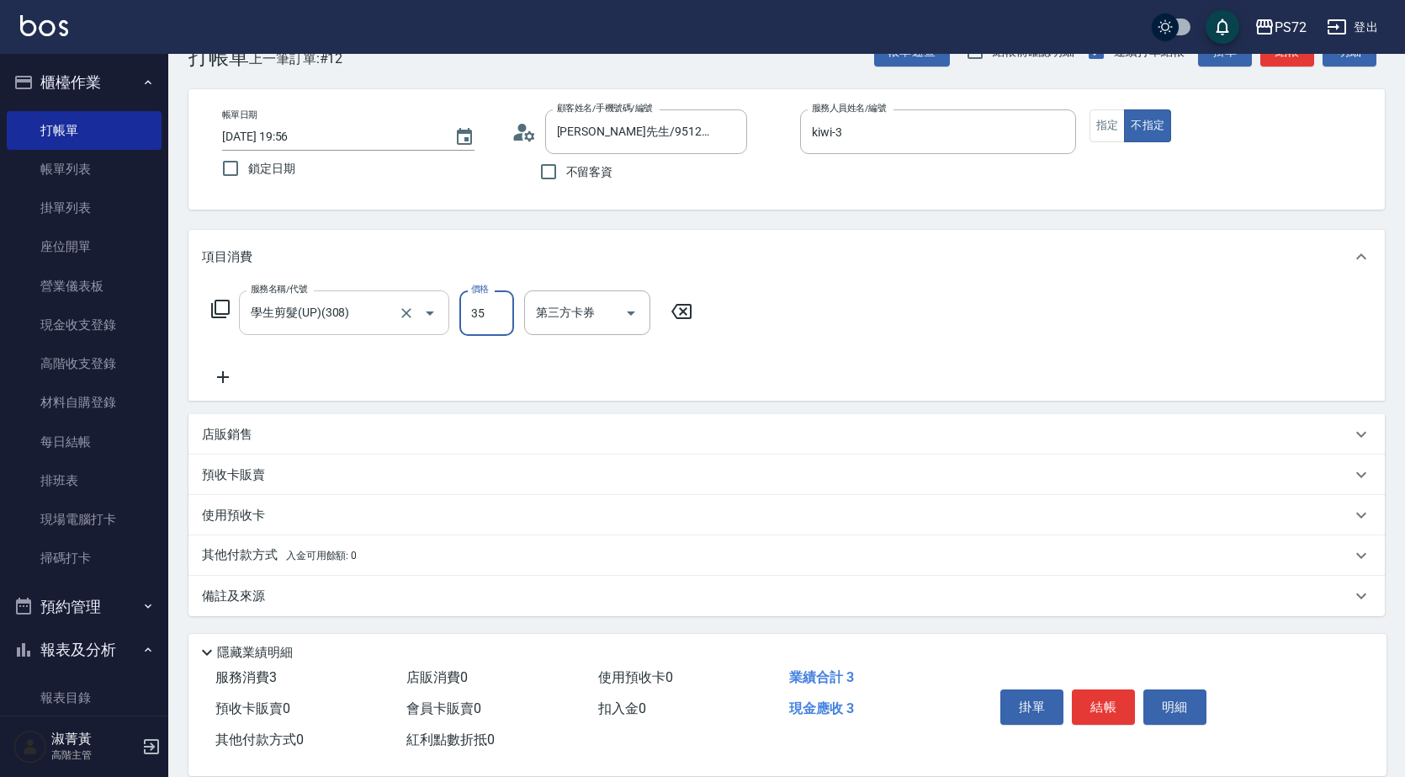
type input "350"
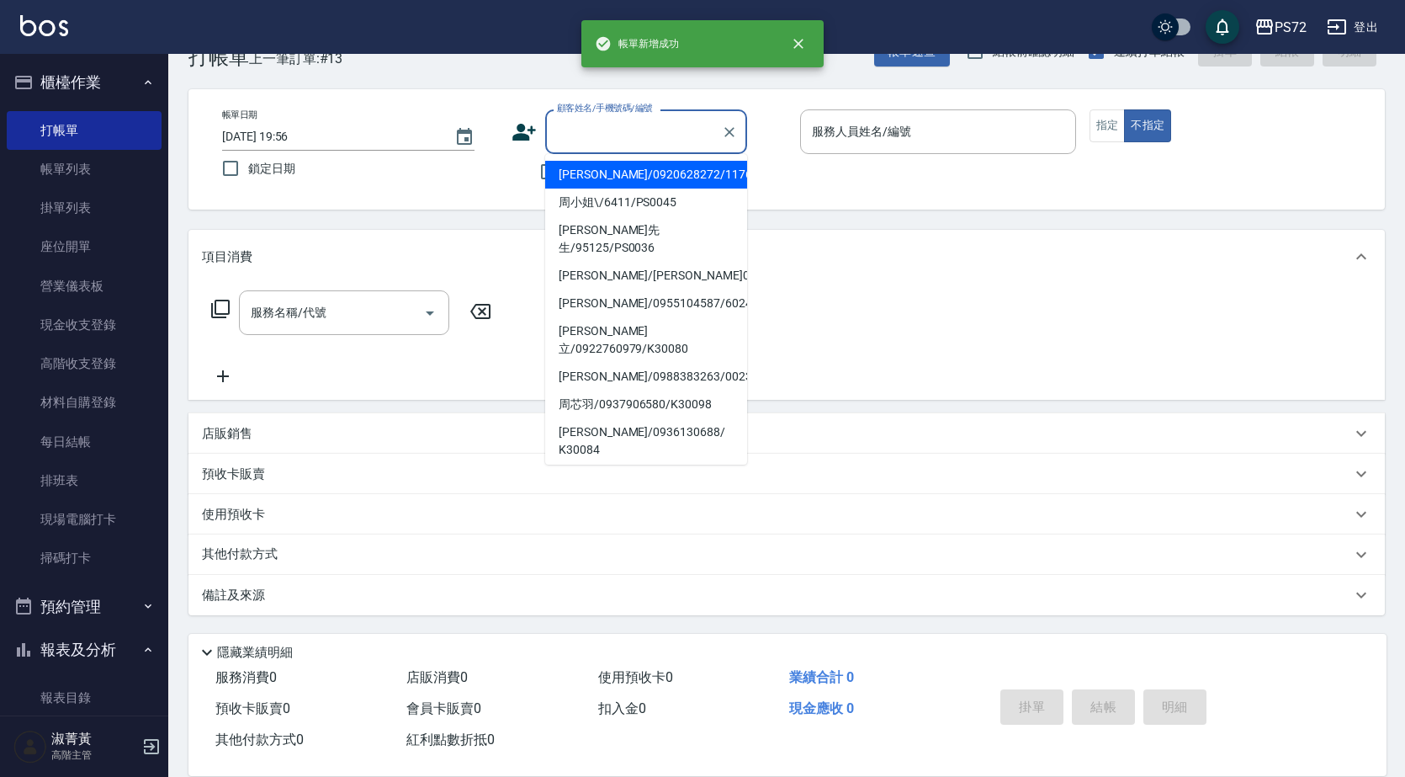
click at [616, 143] on input "顧客姓名/手機號碼/編號" at bounding box center [634, 131] width 162 height 29
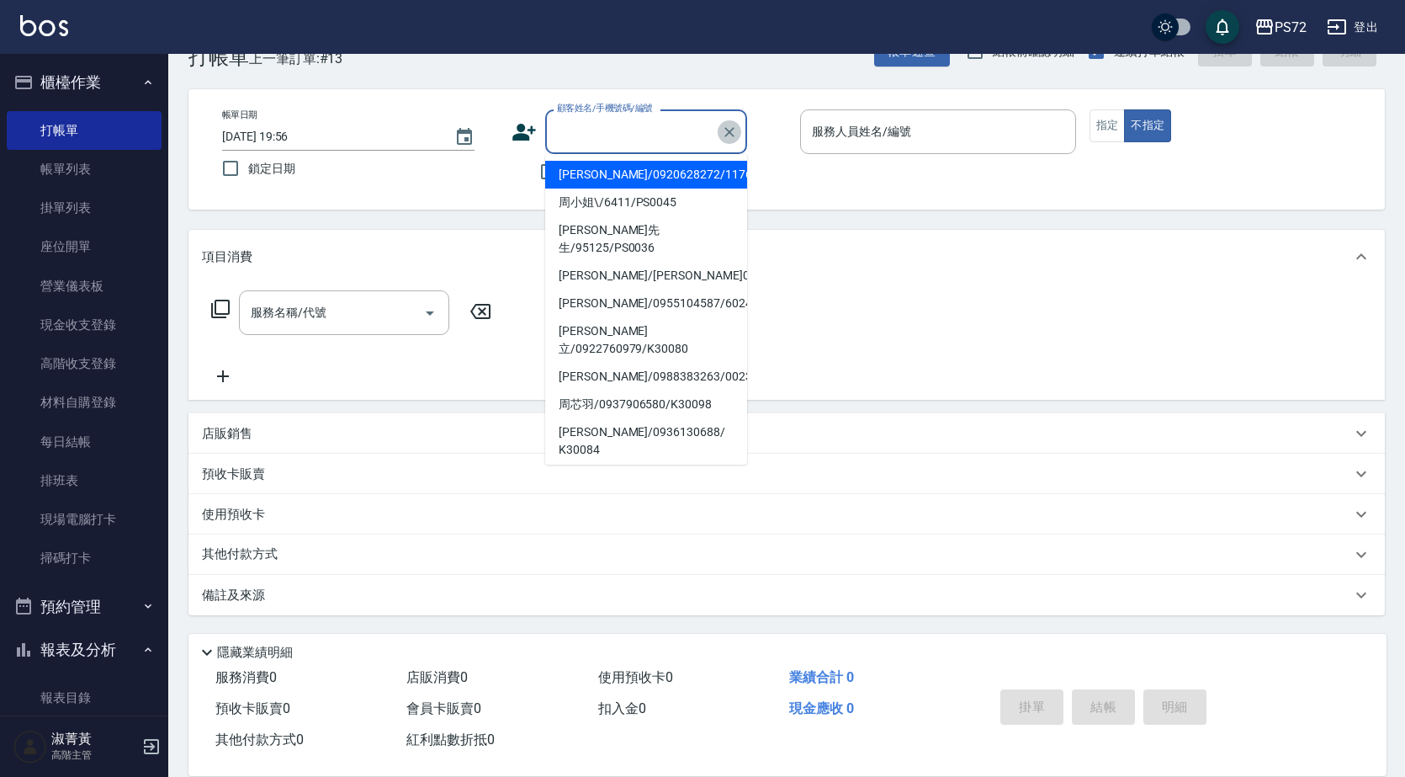
click at [726, 125] on icon "Clear" at bounding box center [729, 132] width 17 height 17
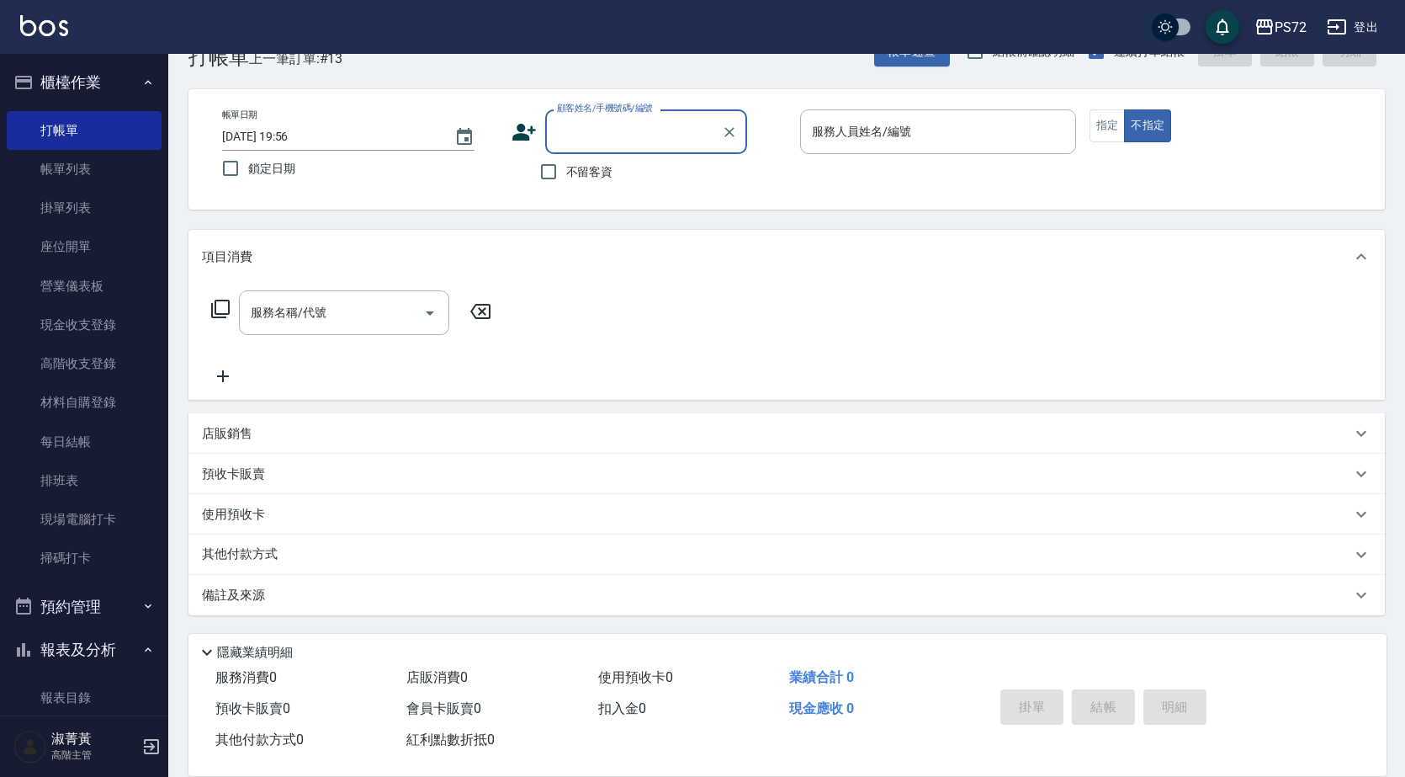
click at [664, 135] on input "顧客姓名/手機號碼/編號" at bounding box center [634, 131] width 162 height 29
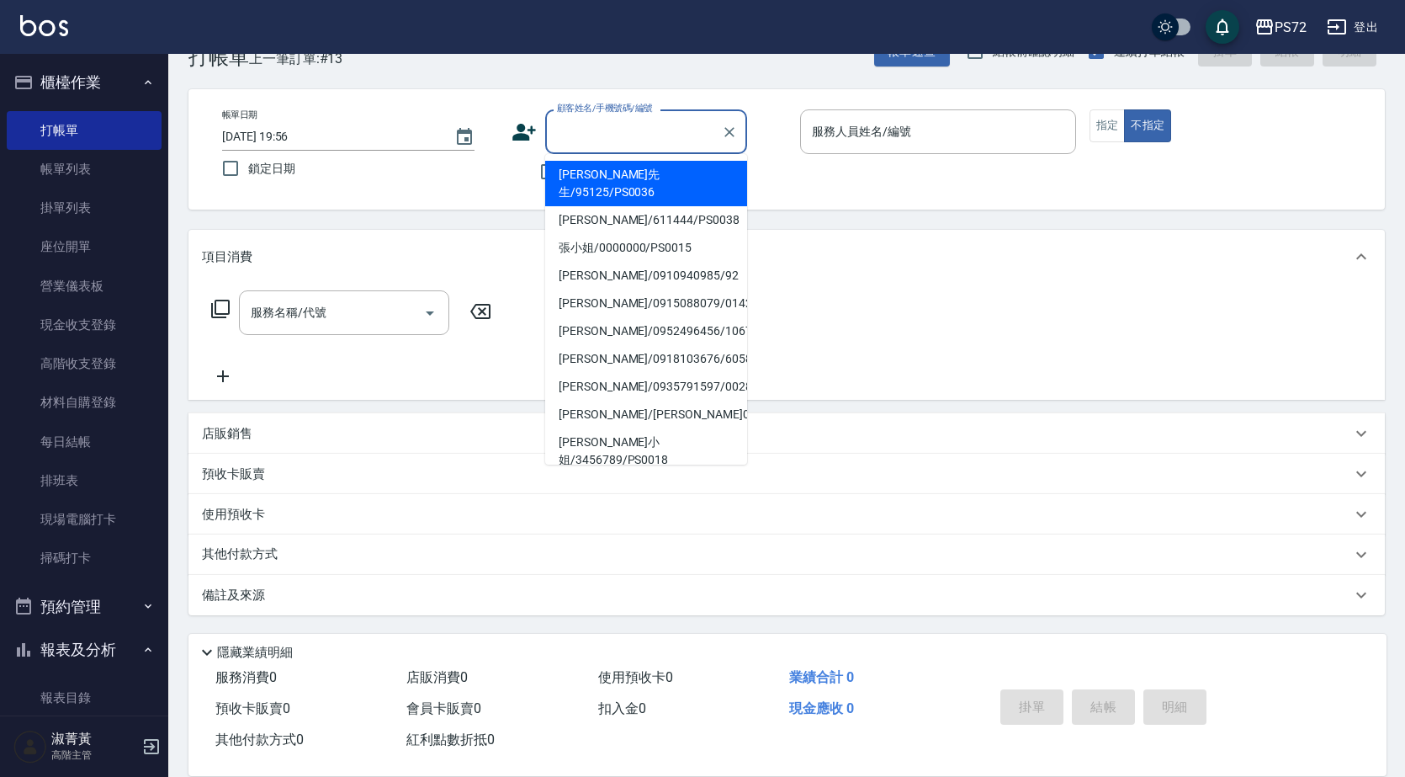
click at [664, 135] on input "顧客姓名/手機號碼/編號" at bounding box center [634, 131] width 162 height 29
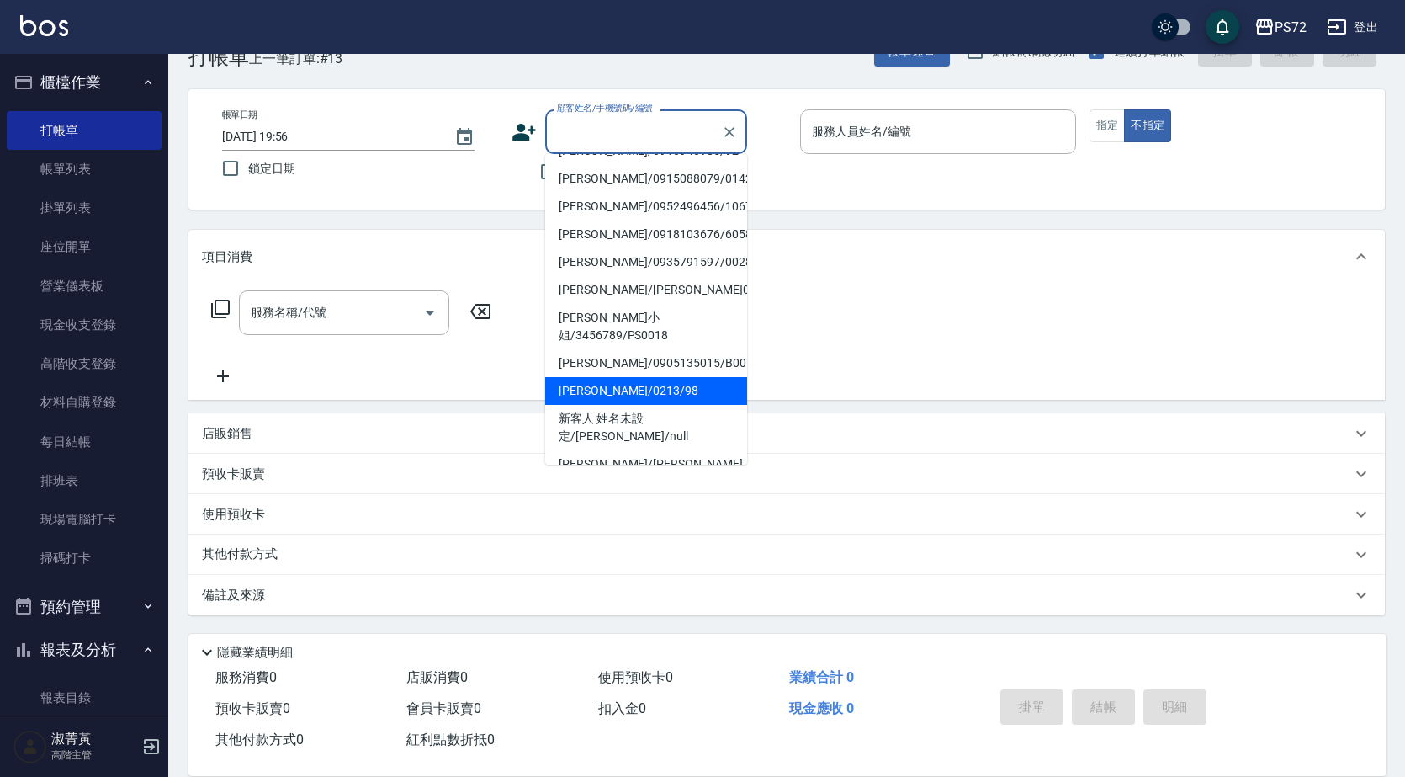
scroll to position [258, 0]
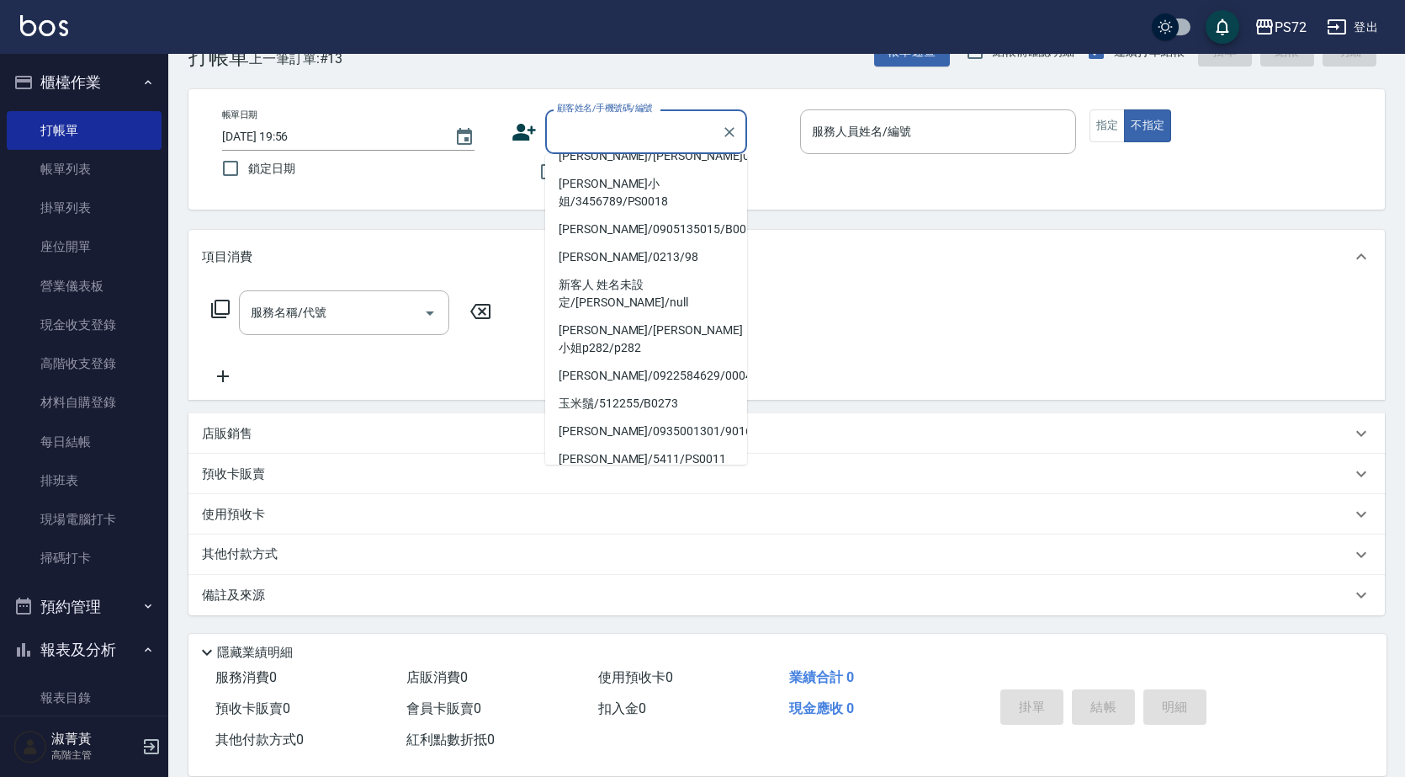
drag, startPoint x: 633, startPoint y: 438, endPoint x: 652, endPoint y: 323, distance: 116.9
click at [634, 501] on li "[PERSON_NAME]/0979500865/0093" at bounding box center [646, 515] width 202 height 28
type input "[PERSON_NAME]/0979500865/0093"
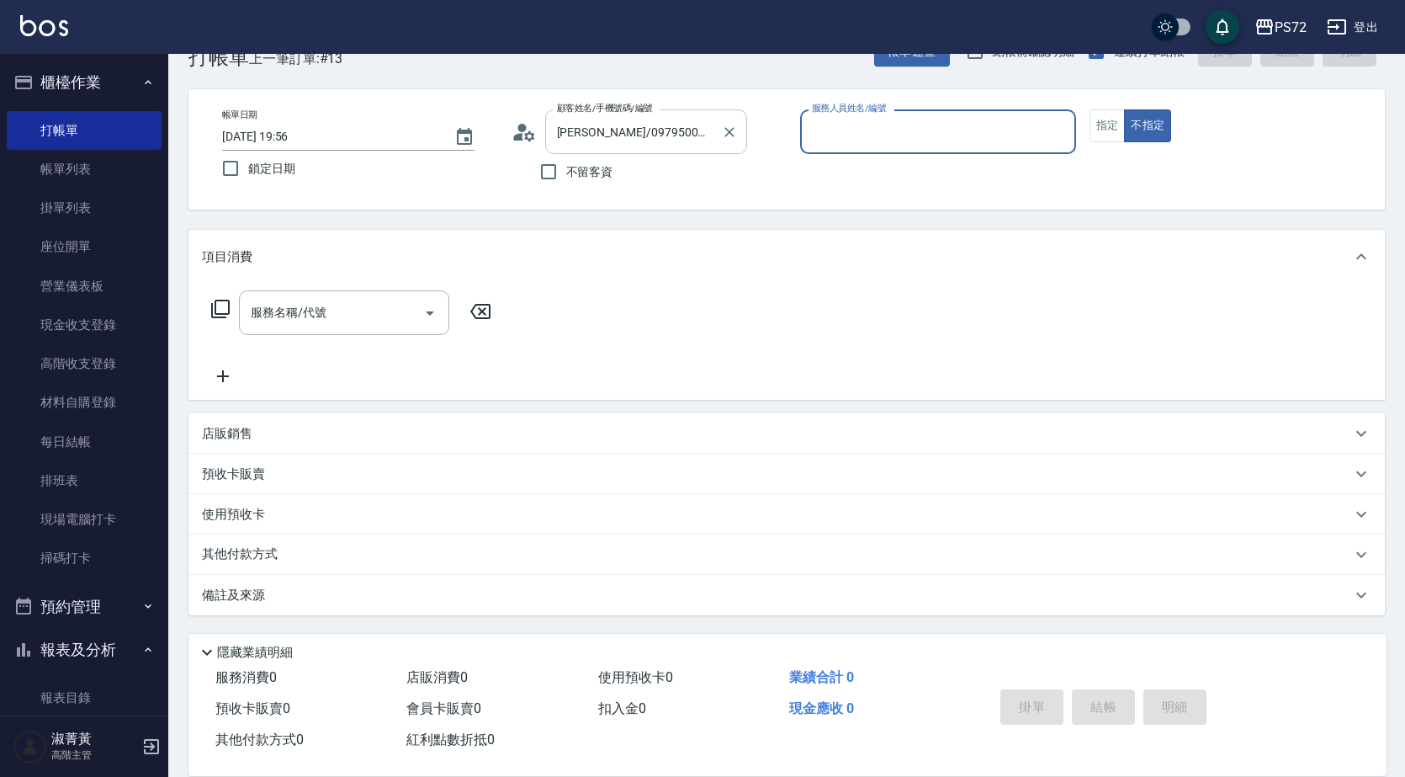
type input "[PERSON_NAME]-1"
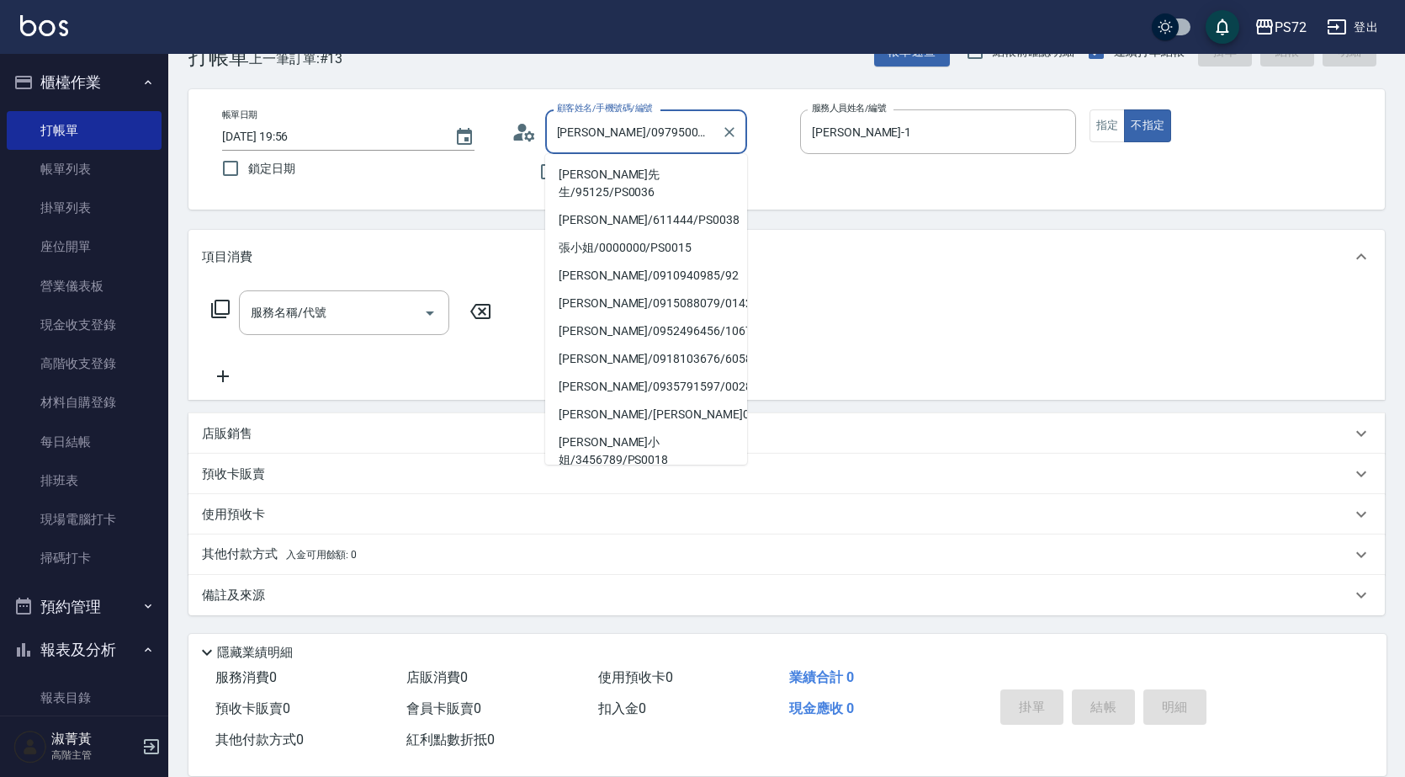
scroll to position [252, 0]
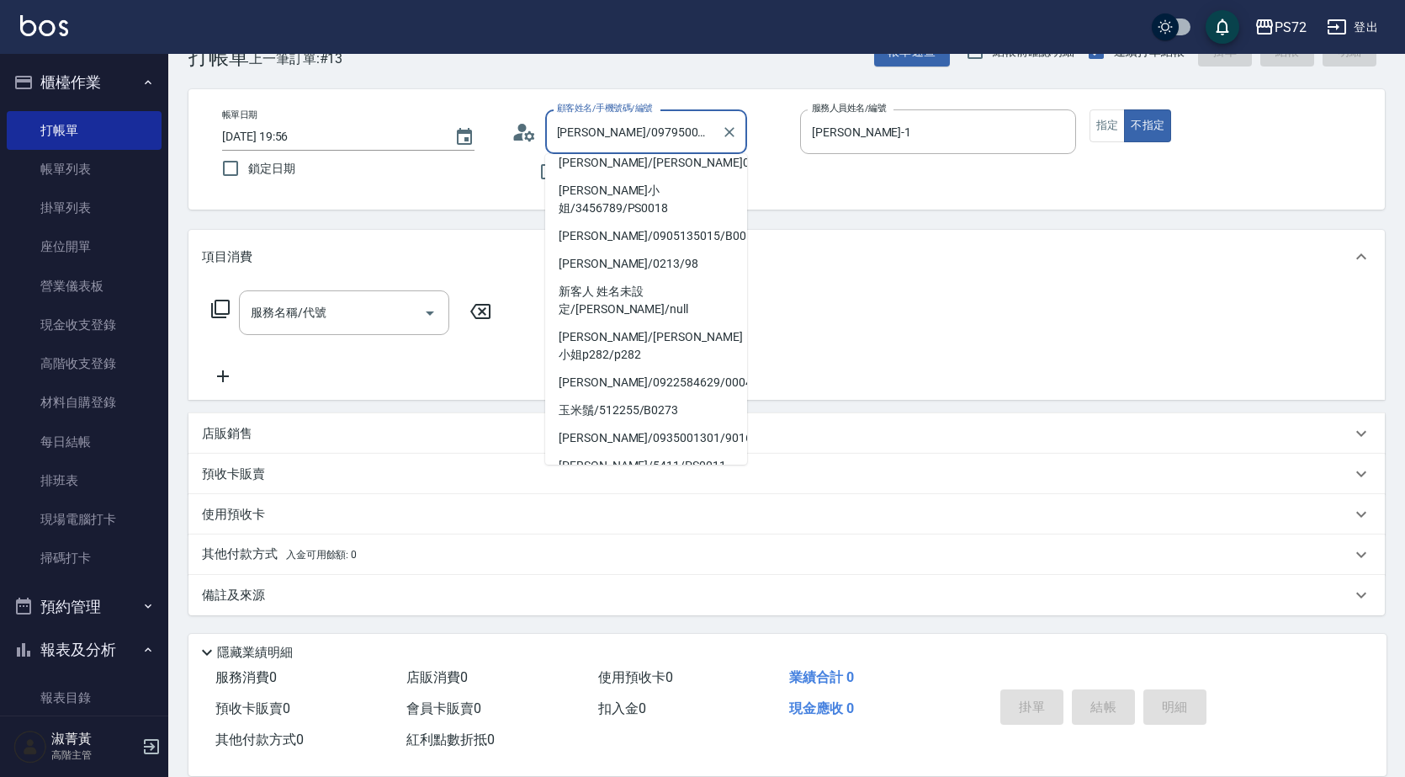
drag, startPoint x: 700, startPoint y: 125, endPoint x: 578, endPoint y: 146, distance: 123.8
click at [574, 146] on input "[PERSON_NAME]/0979500865/0093" at bounding box center [634, 131] width 162 height 29
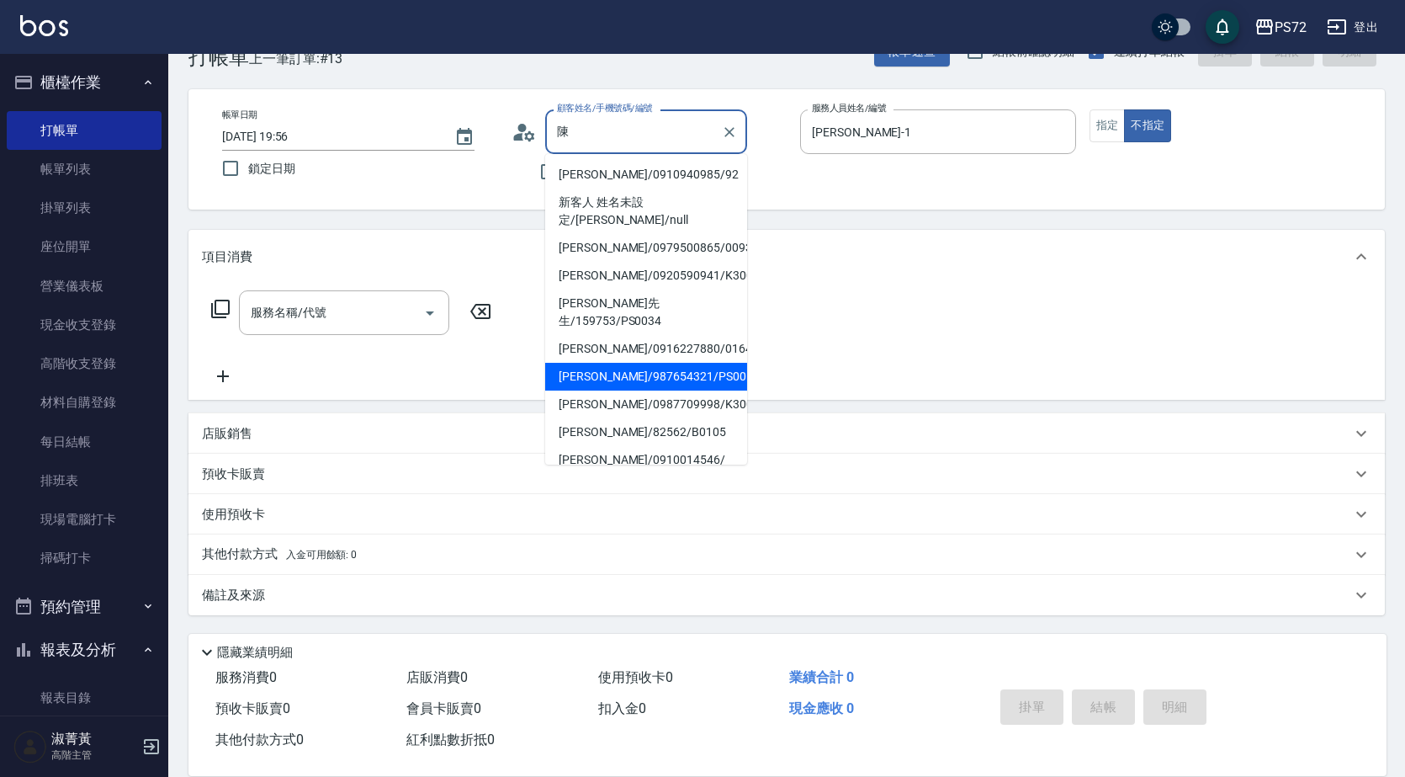
click at [592, 363] on li "[PERSON_NAME]/987654321/PS0017" at bounding box center [646, 377] width 202 height 28
type input "[PERSON_NAME]/987654321/PS0017"
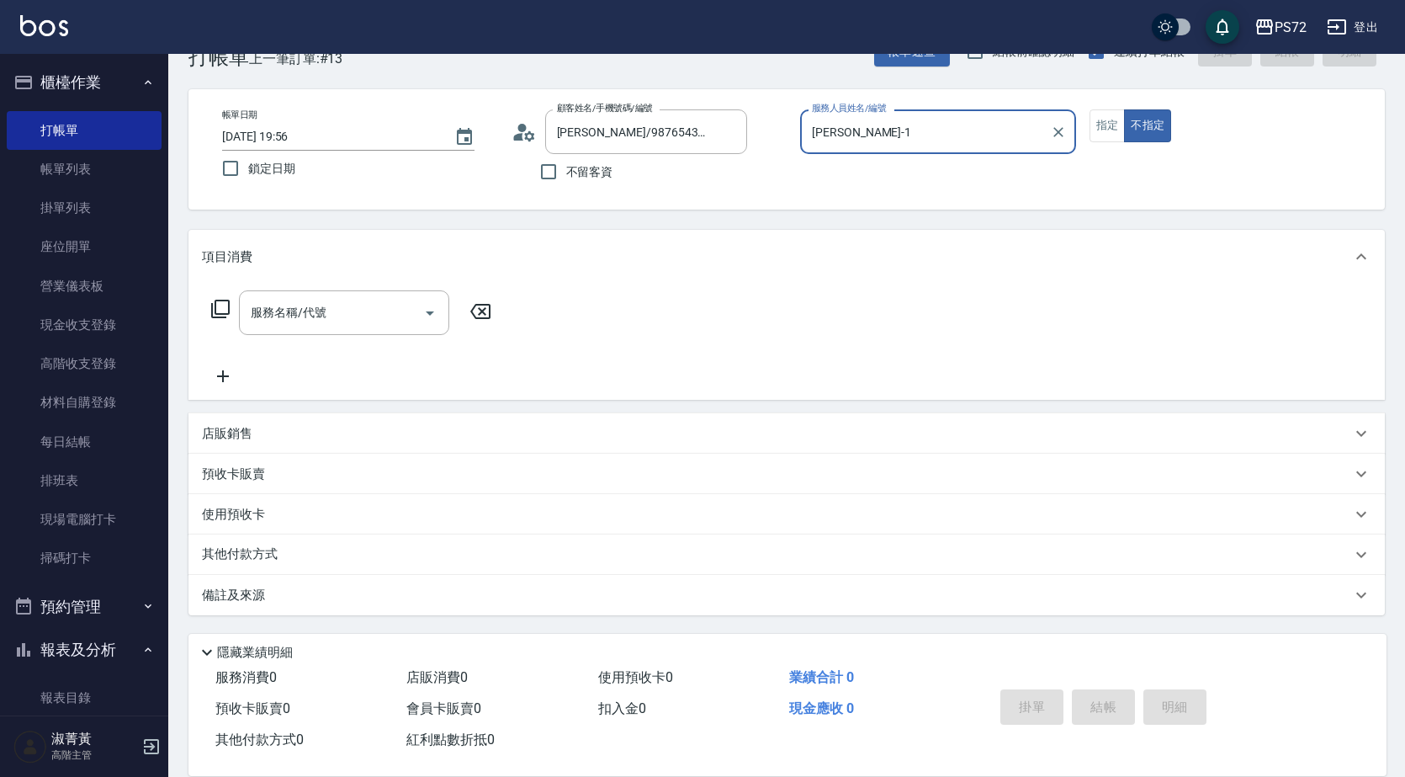
type input "kiwi-3"
click at [852, 144] on input "kiwi-3" at bounding box center [926, 131] width 236 height 29
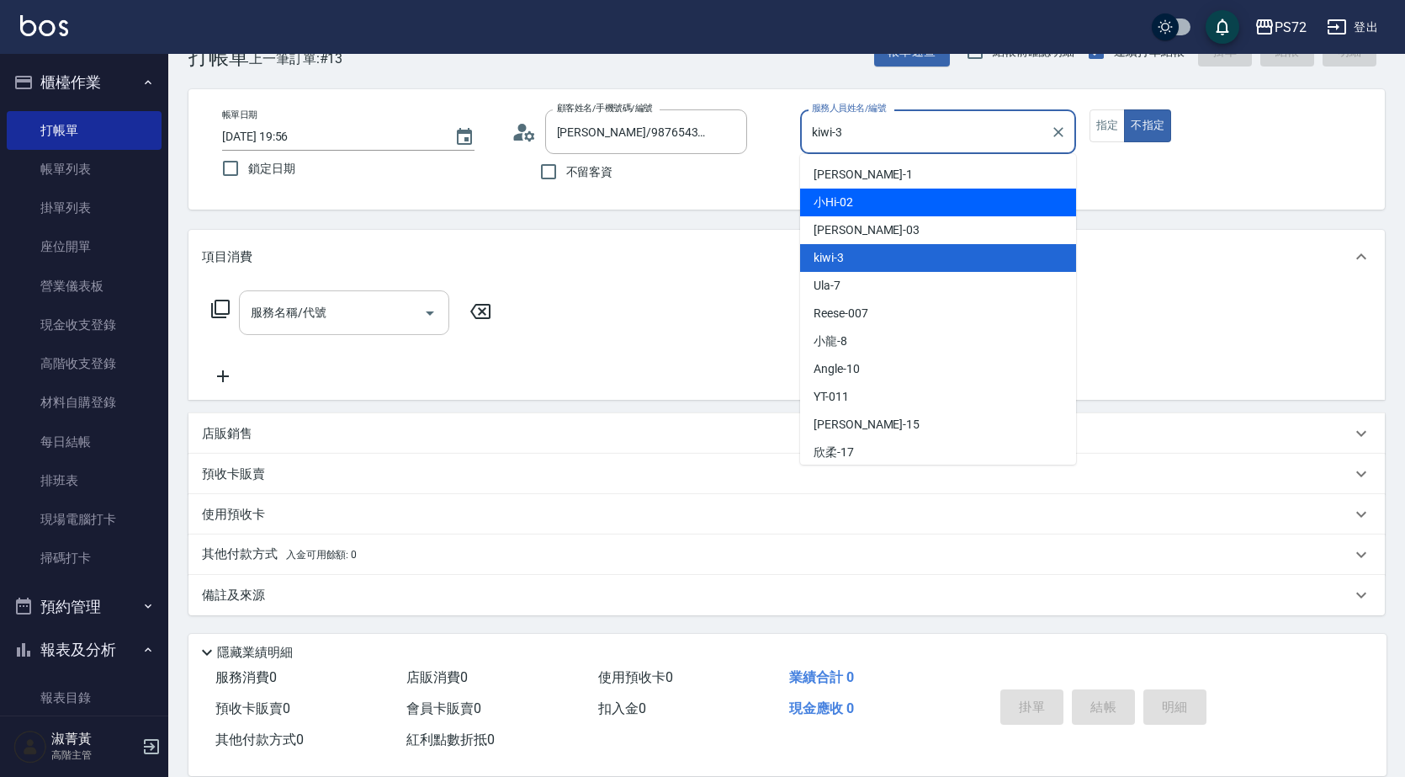
click at [379, 321] on input "服務名稱/代號" at bounding box center [332, 312] width 170 height 29
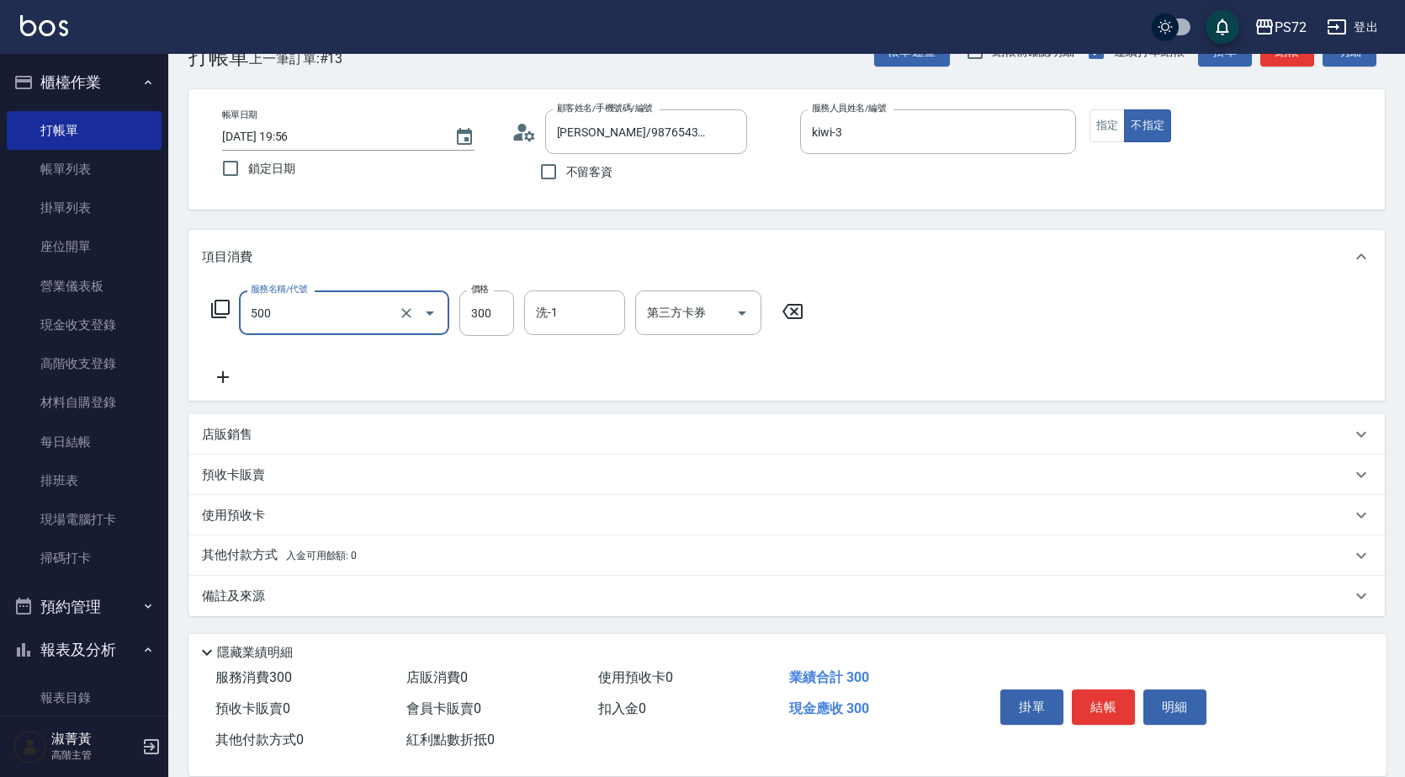
type input "洗髮(A級)(500)"
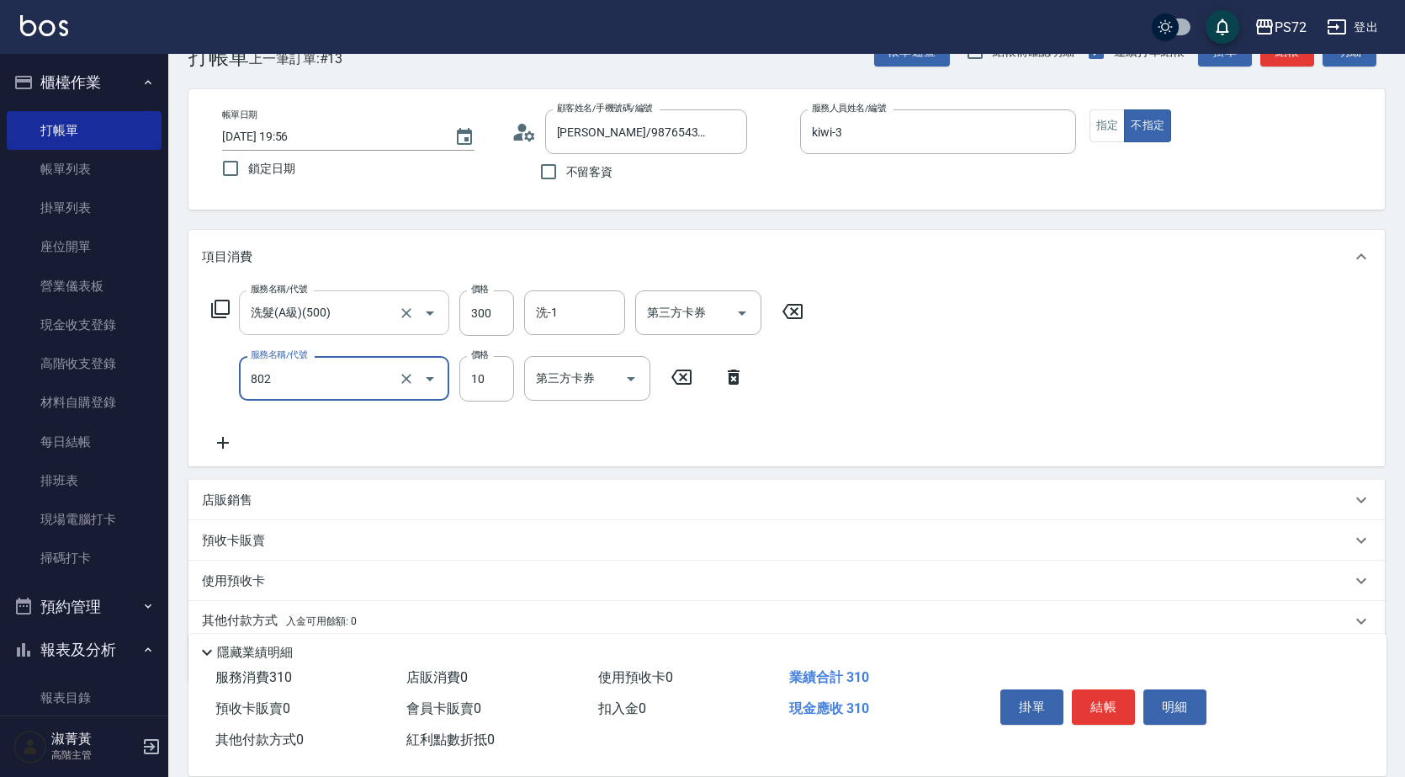
type input "潤絲(802)"
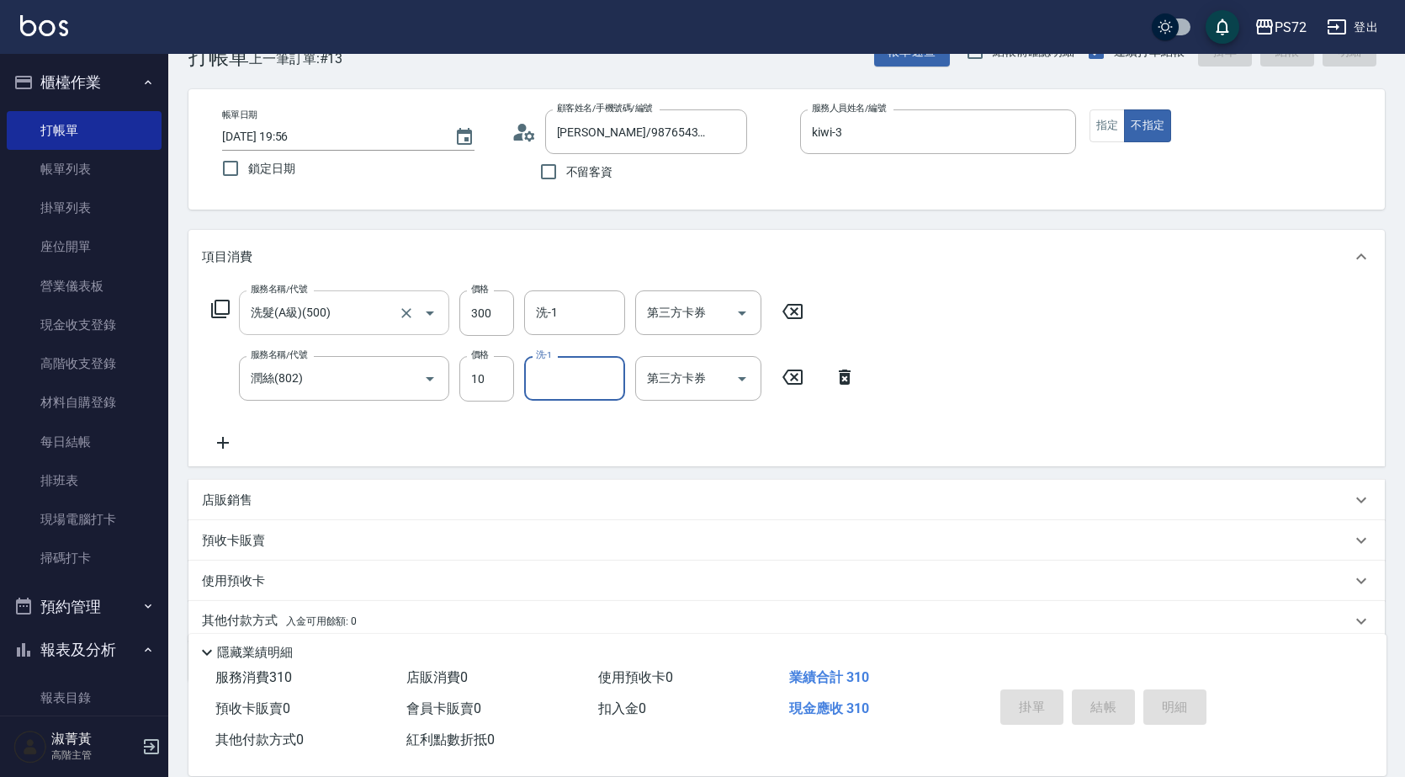
type input "[DATE] 19:57"
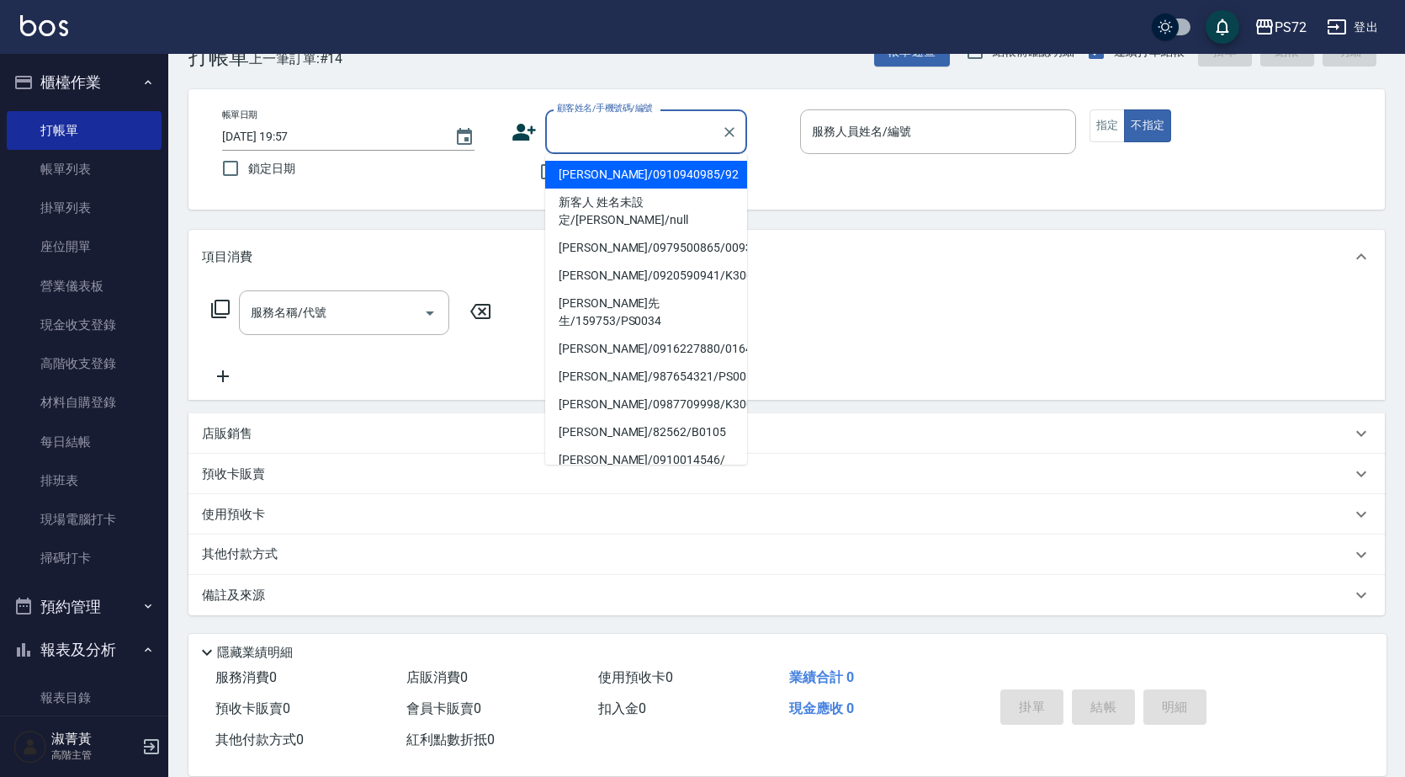
click at [671, 130] on input "顧客姓名/手機號碼/編號" at bounding box center [634, 131] width 162 height 29
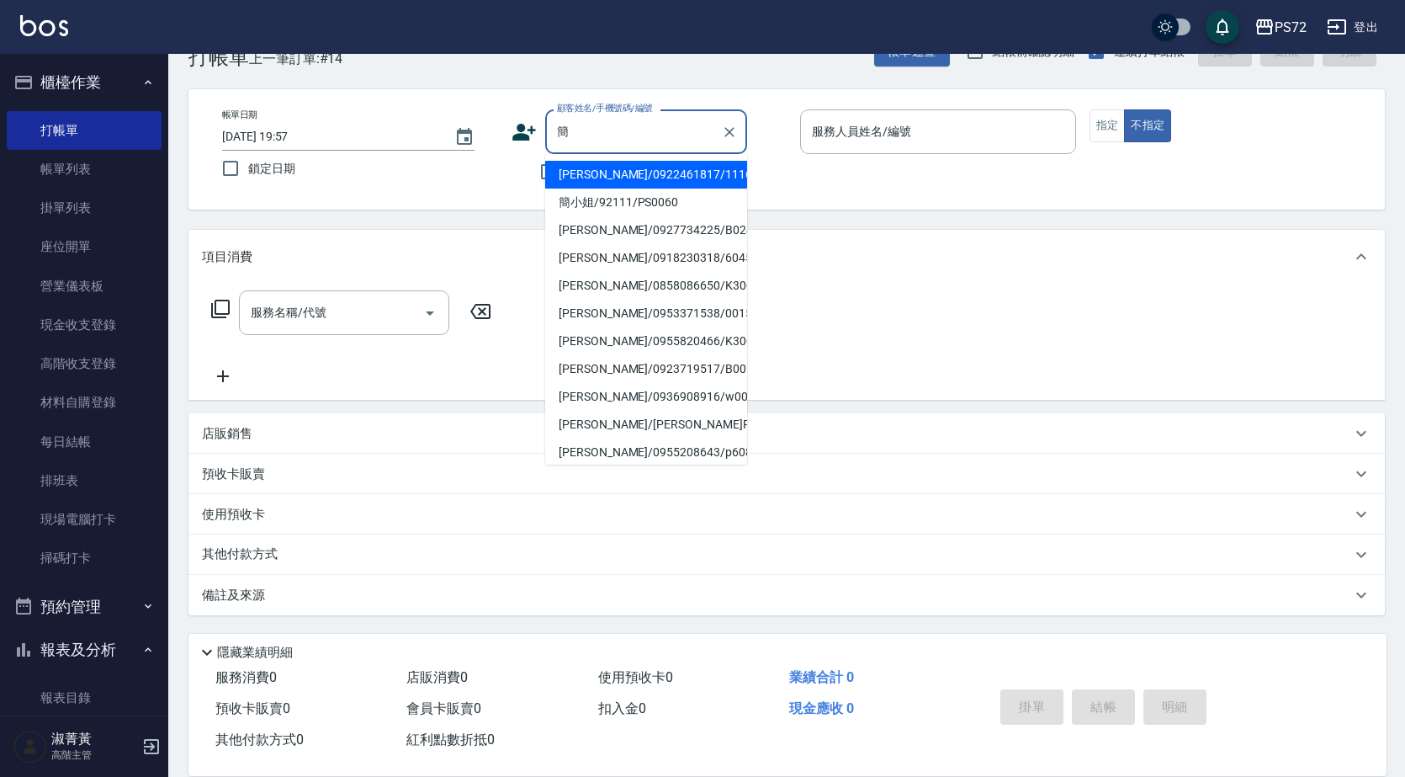
click at [649, 203] on li "簡小姐/92111/PS0060" at bounding box center [646, 202] width 202 height 28
type input "簡小姐/92111/PS0060"
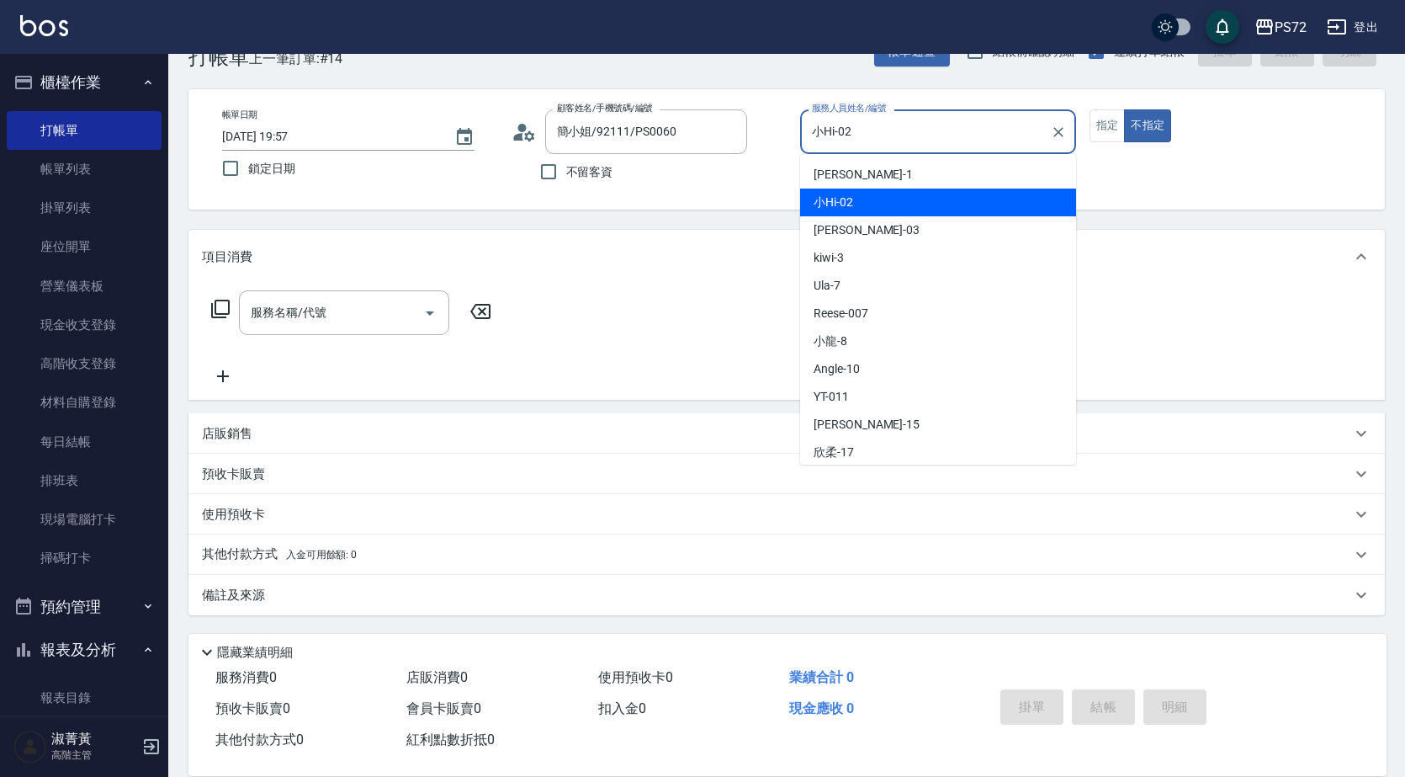
click at [931, 119] on input "小Hi-02" at bounding box center [926, 131] width 236 height 29
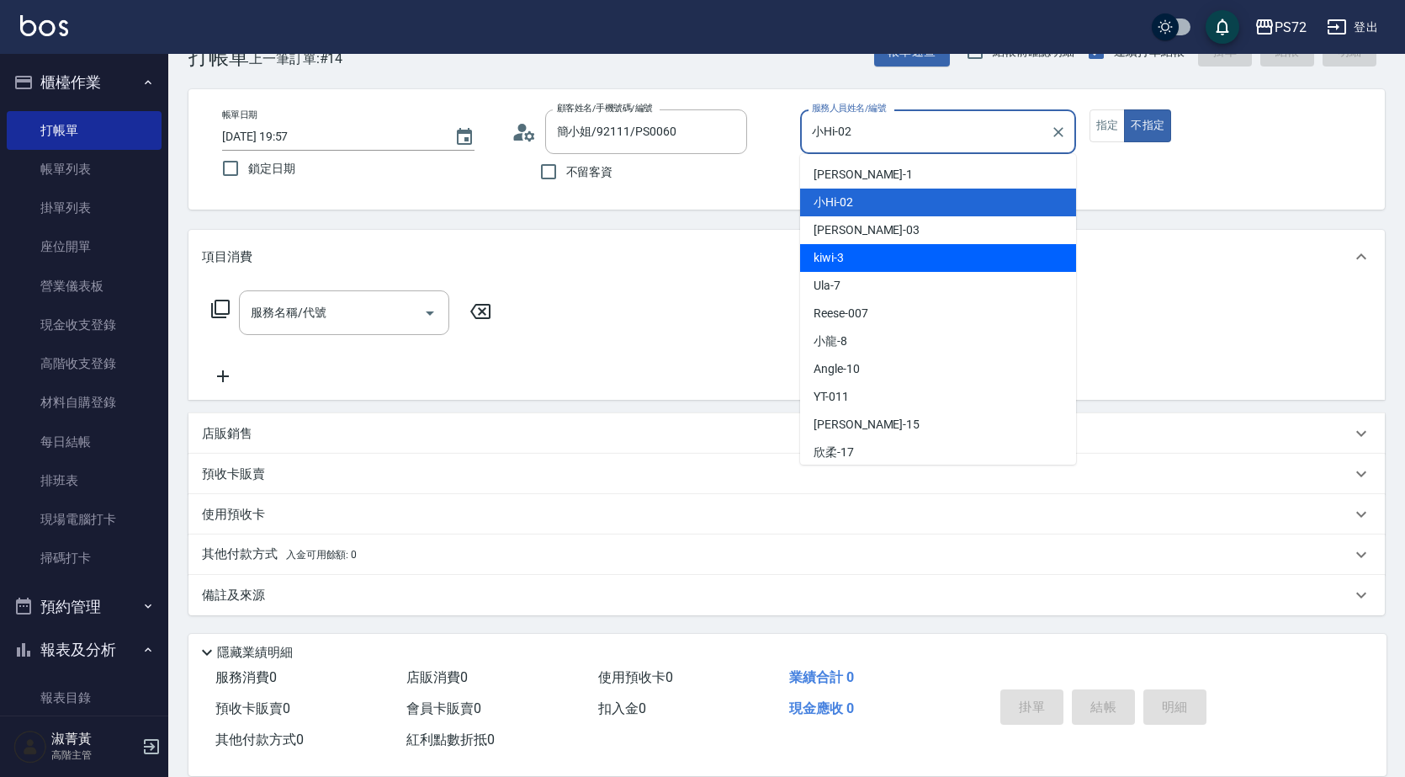
click at [877, 249] on div "kiwi -3" at bounding box center [938, 258] width 276 height 28
type input "kiwi-3"
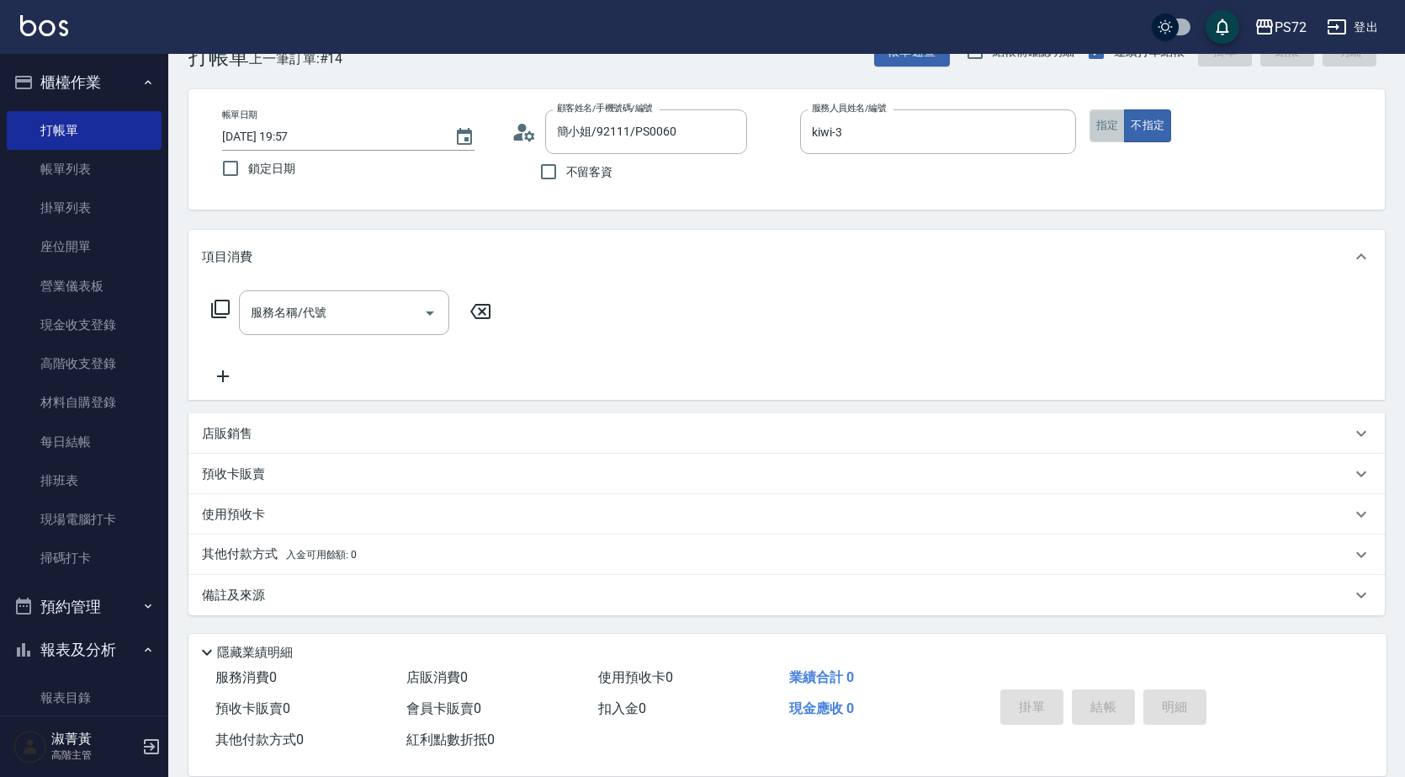
click at [1107, 126] on button "指定" at bounding box center [1108, 125] width 36 height 33
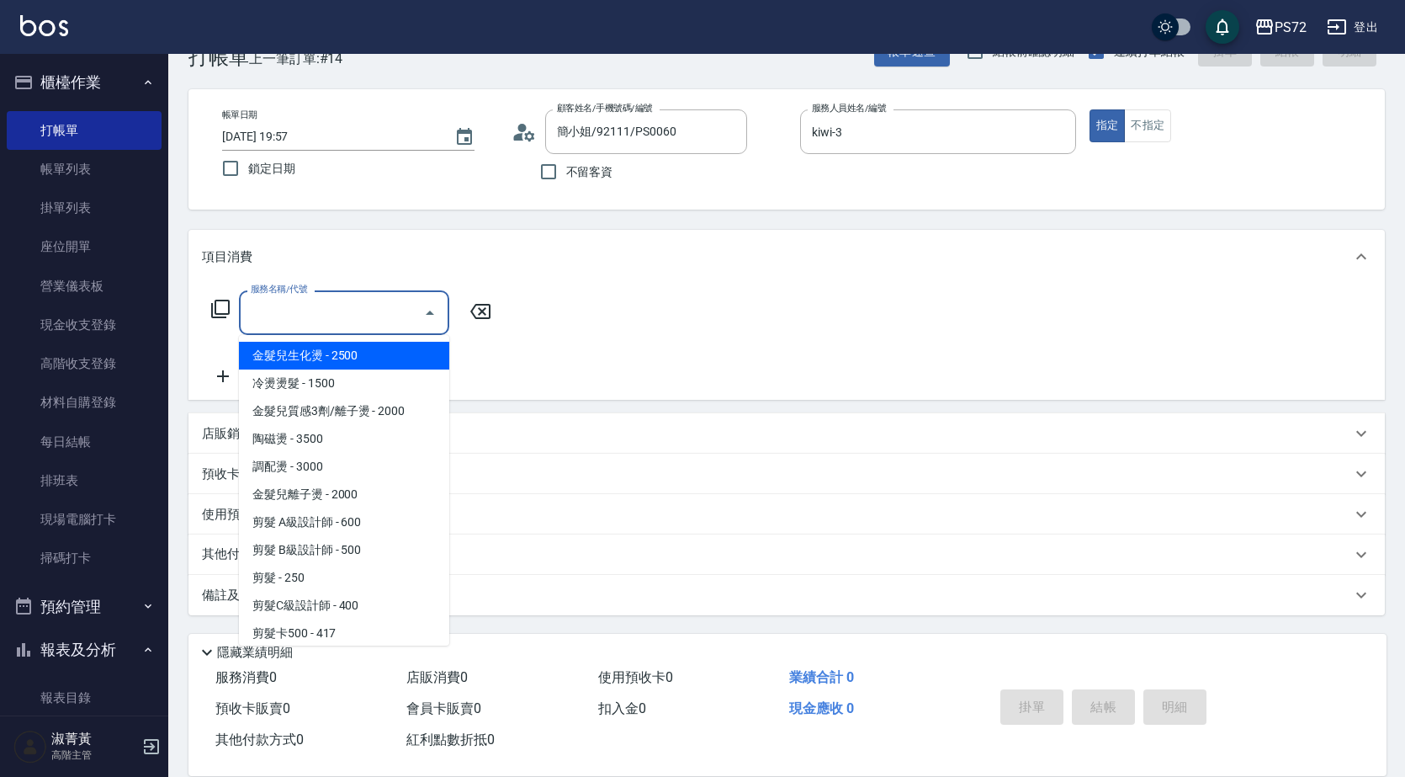
click at [337, 315] on input "服務名稱/代號" at bounding box center [332, 312] width 170 height 29
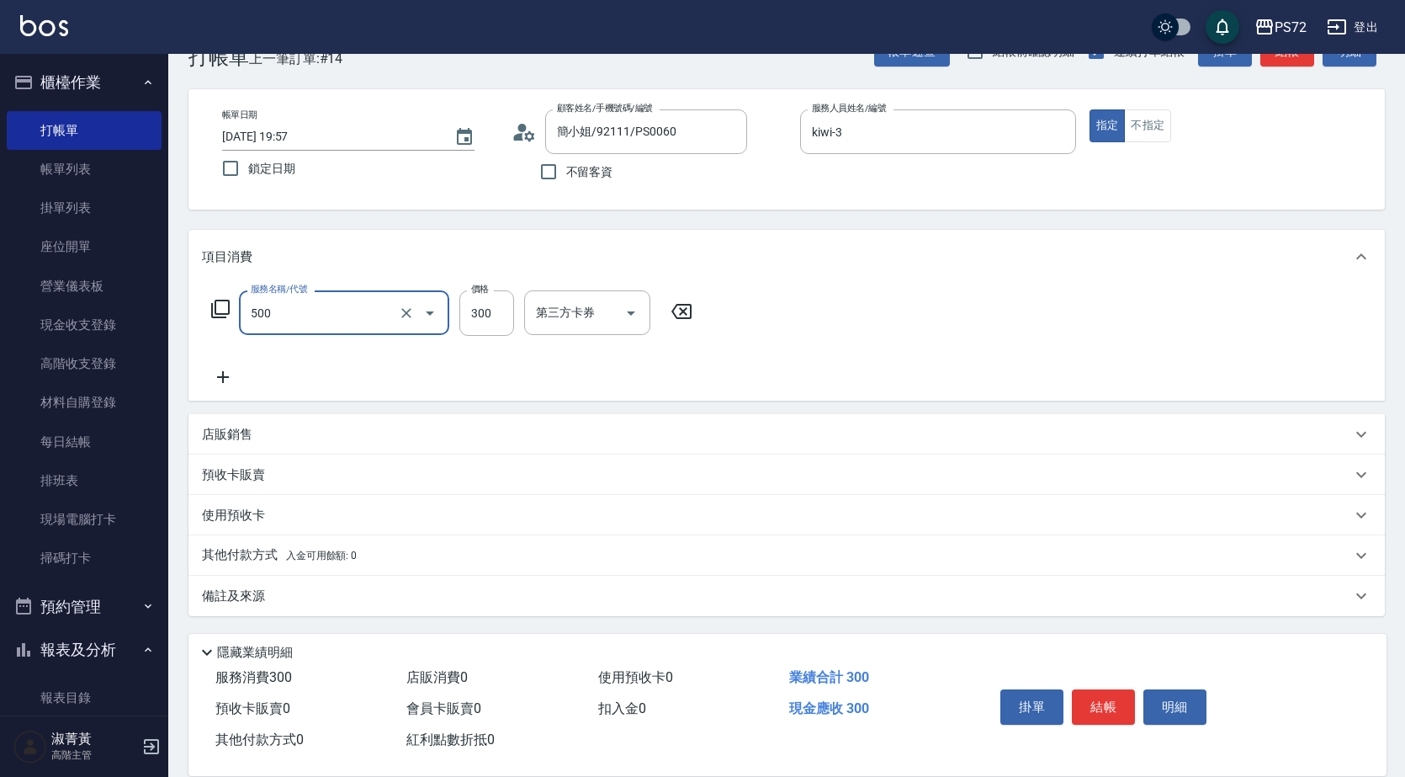
type input "洗髮(A級)(500)"
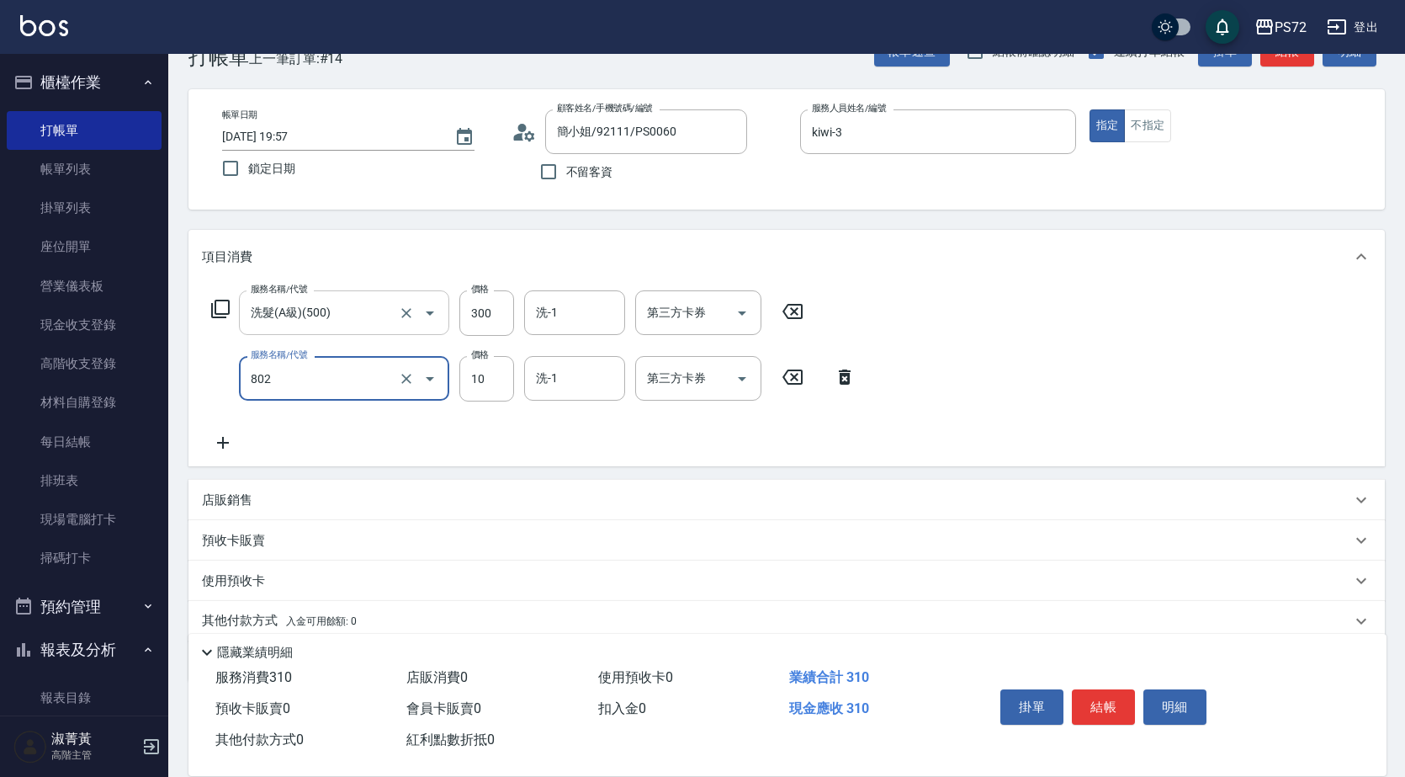
type input "潤絲(802)"
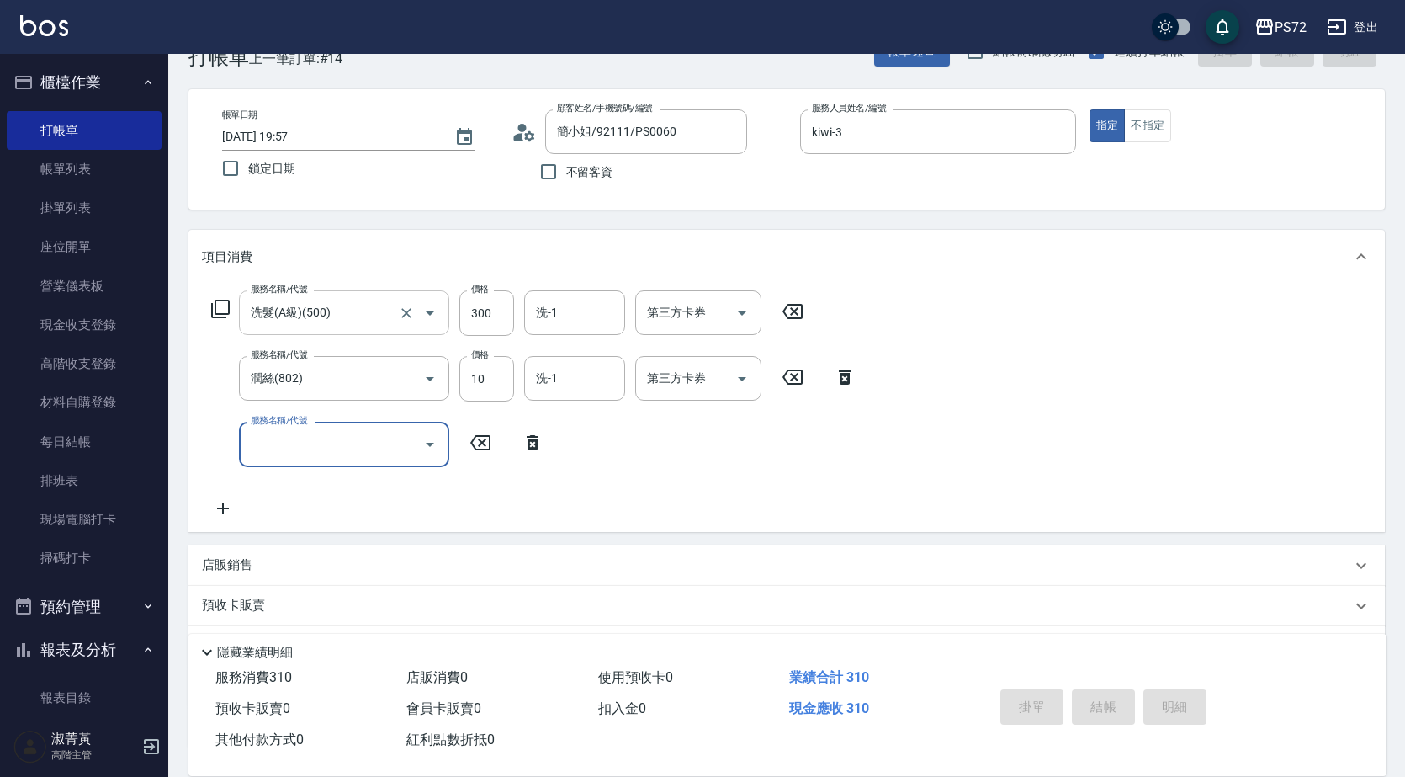
type input "[DATE] 20:30"
